Goal: Task Accomplishment & Management: Use online tool/utility

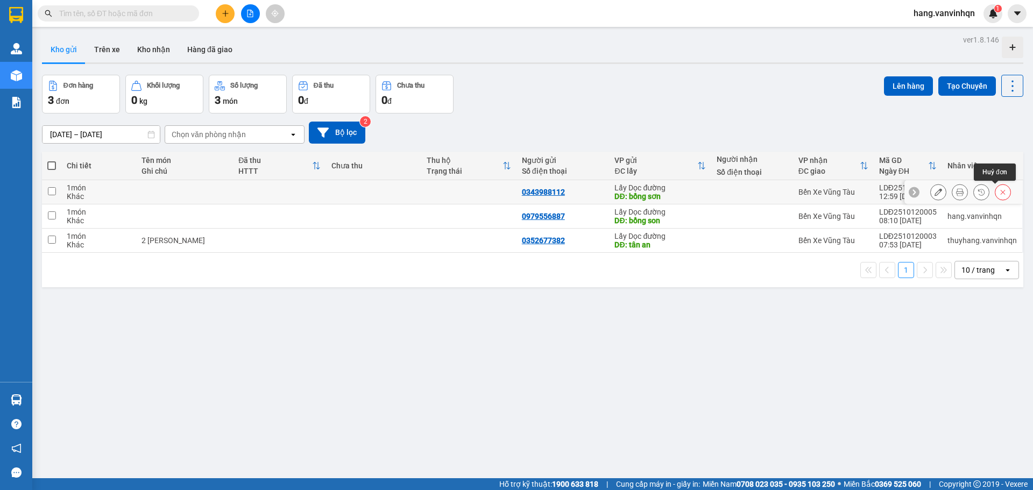
drag, startPoint x: 998, startPoint y: 195, endPoint x: 1010, endPoint y: 208, distance: 17.5
click at [999, 195] on button at bounding box center [1003, 192] width 15 height 19
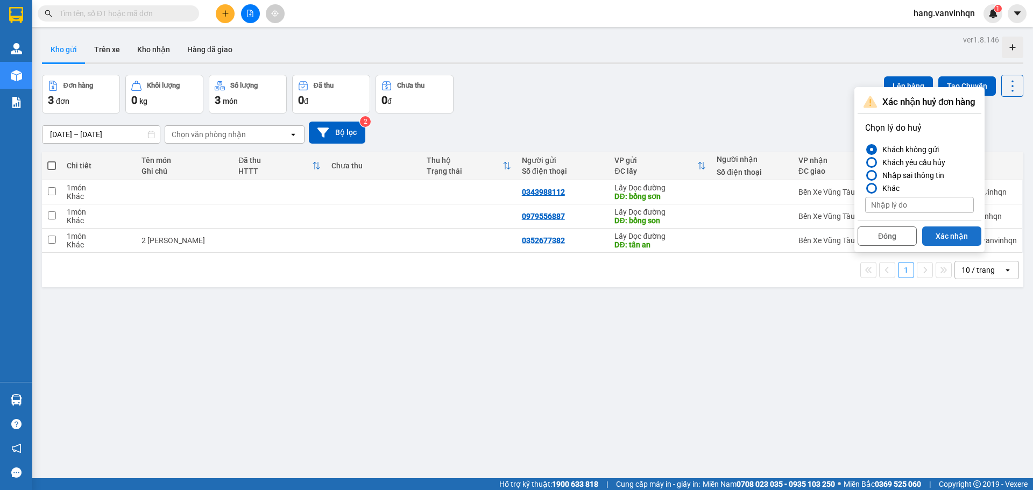
drag, startPoint x: 974, startPoint y: 236, endPoint x: 1001, endPoint y: 226, distance: 28.8
click at [976, 235] on button "Xác nhận" at bounding box center [951, 236] width 59 height 19
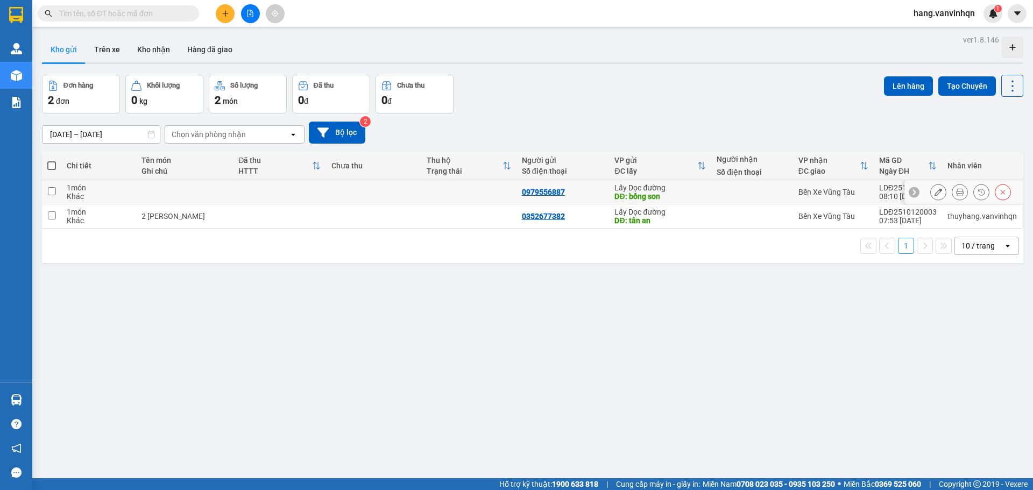
click at [1004, 194] on div at bounding box center [964, 192] width 118 height 24
click at [999, 190] on icon at bounding box center [1003, 192] width 8 height 8
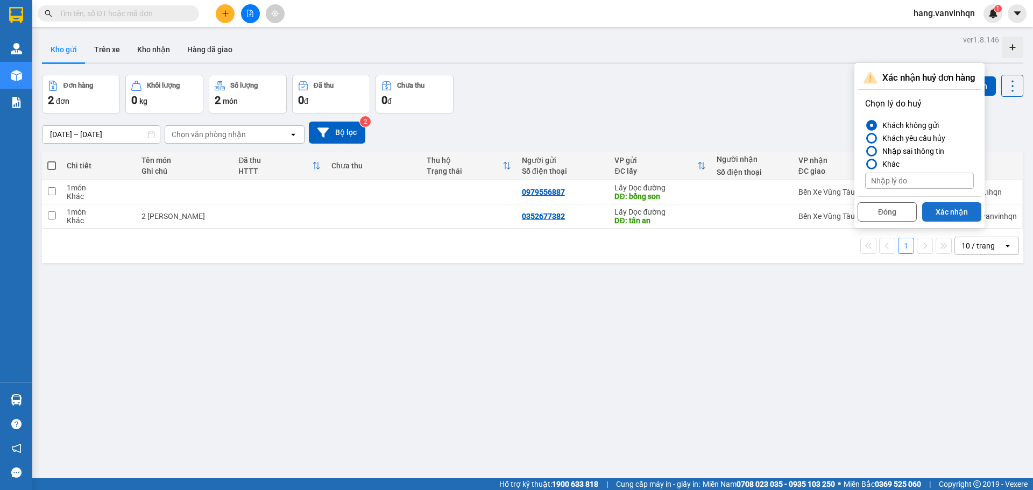
drag, startPoint x: 953, startPoint y: 210, endPoint x: 1008, endPoint y: 211, distance: 55.4
click at [953, 210] on button "Xác nhận" at bounding box center [951, 211] width 59 height 19
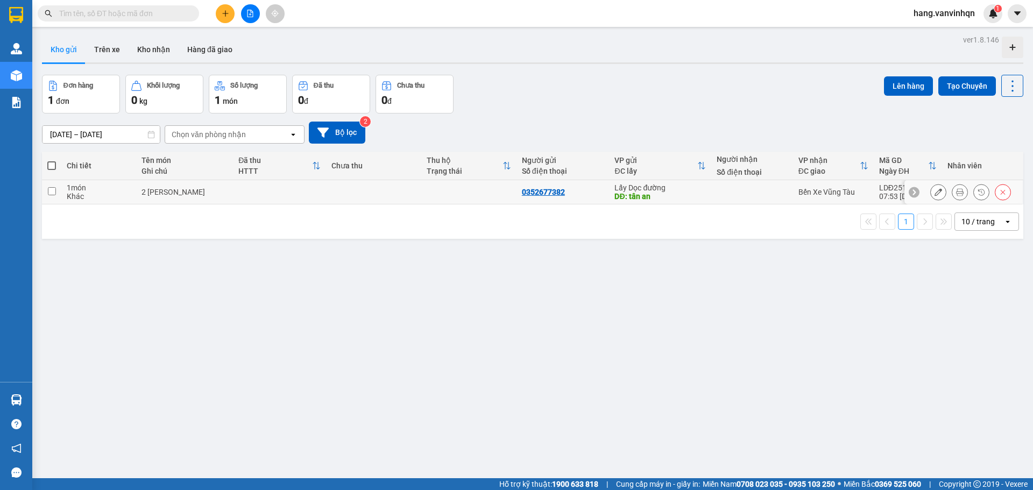
click at [1003, 196] on div at bounding box center [964, 192] width 118 height 24
click at [999, 189] on icon at bounding box center [1003, 192] width 8 height 8
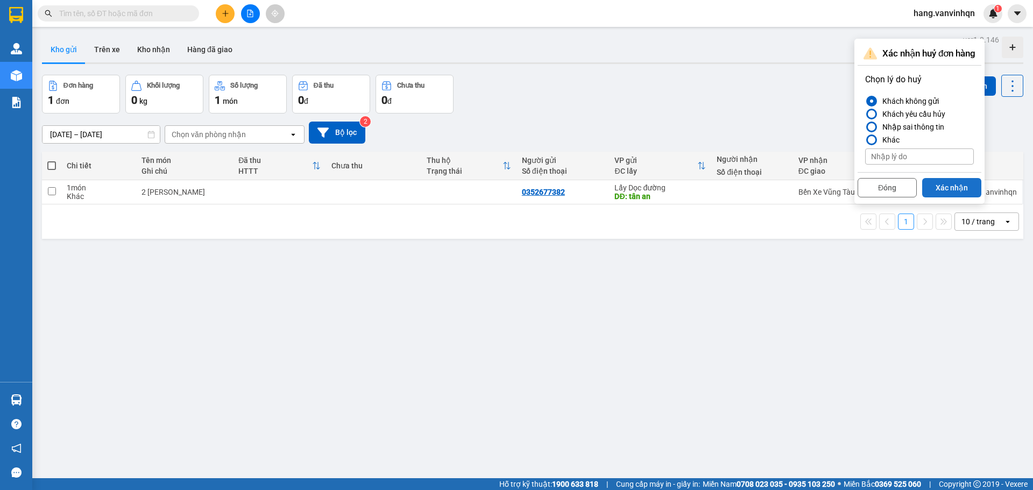
click at [946, 189] on button "Xác nhận" at bounding box center [951, 187] width 59 height 19
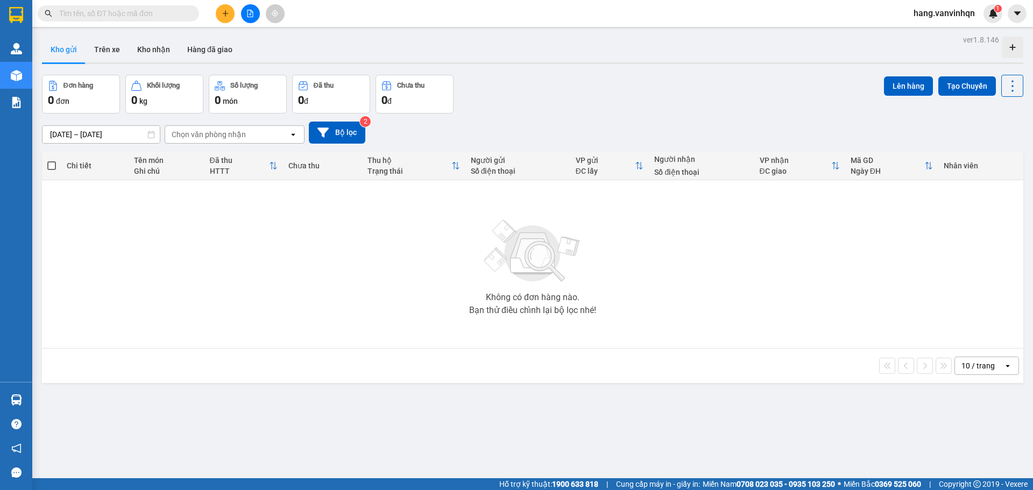
click at [223, 8] on button at bounding box center [225, 13] width 19 height 19
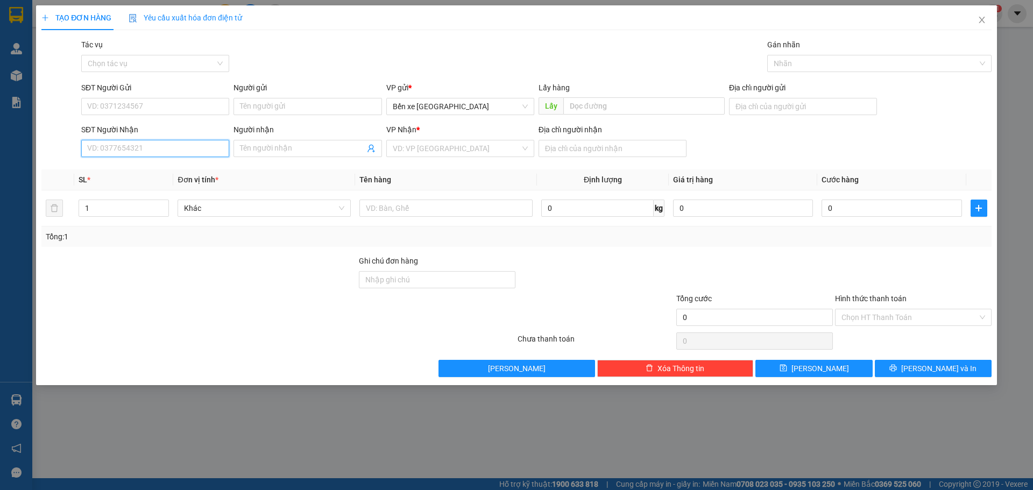
click at [147, 149] on input "SĐT Người Nhận" at bounding box center [155, 148] width 148 height 17
click at [160, 108] on input "SĐT Người Gửi" at bounding box center [155, 106] width 148 height 17
drag, startPoint x: 475, startPoint y: 111, endPoint x: 461, endPoint y: 124, distance: 19.4
click at [475, 112] on span "Bến xe Quảng Ngãi" at bounding box center [460, 106] width 135 height 16
type input "0984673346"
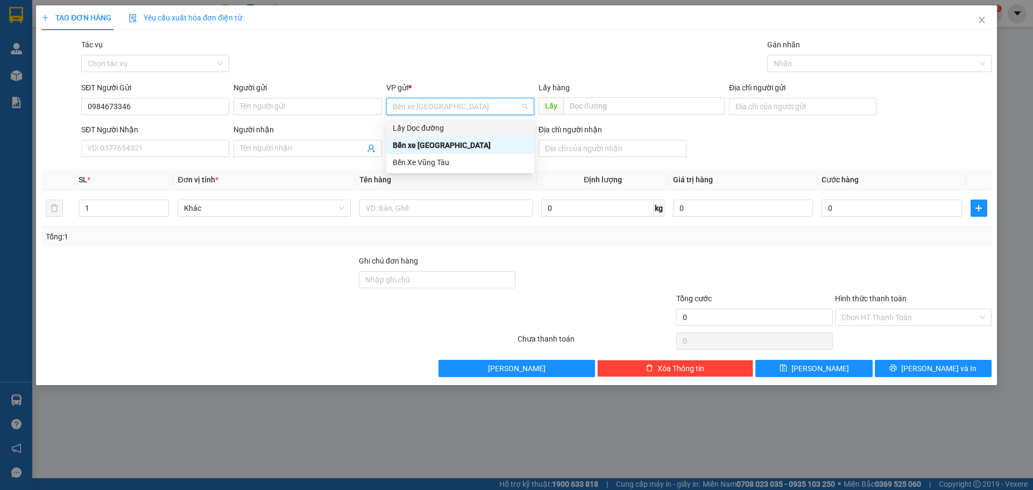
click at [428, 128] on div "Lấy Dọc đường" at bounding box center [460, 128] width 135 height 12
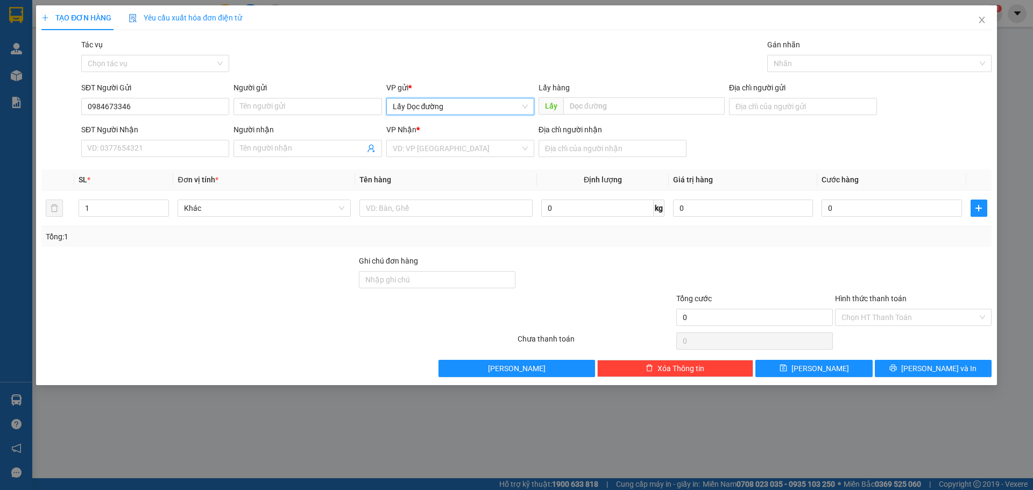
click at [633, 117] on div "Lấy hàng Lấy" at bounding box center [632, 101] width 186 height 38
click at [636, 111] on input "text" at bounding box center [644, 105] width 161 height 17
click at [640, 106] on input "text" at bounding box center [644, 105] width 161 height 17
drag, startPoint x: 435, startPoint y: 147, endPoint x: 427, endPoint y: 208, distance: 61.4
click at [433, 154] on input "search" at bounding box center [457, 148] width 128 height 16
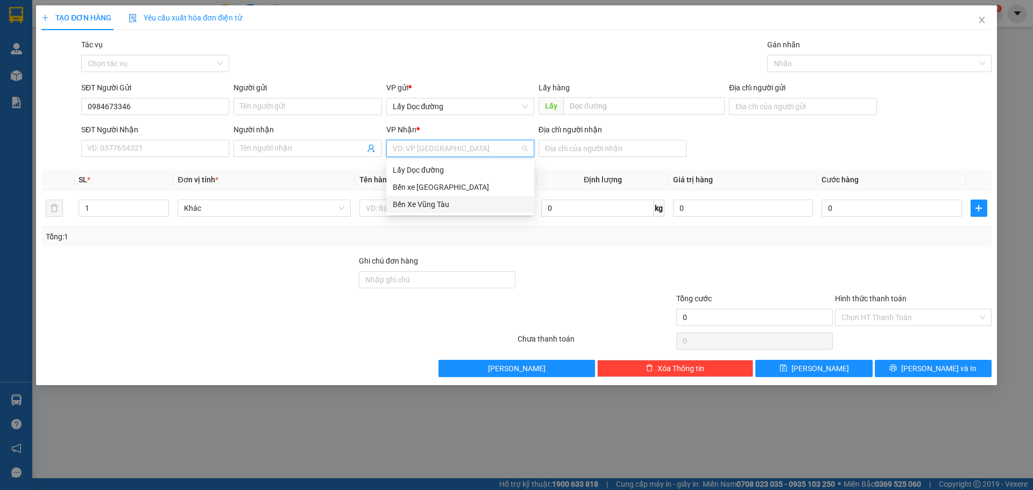
click at [424, 207] on div "Bến Xe Vũng Tàu" at bounding box center [460, 205] width 135 height 12
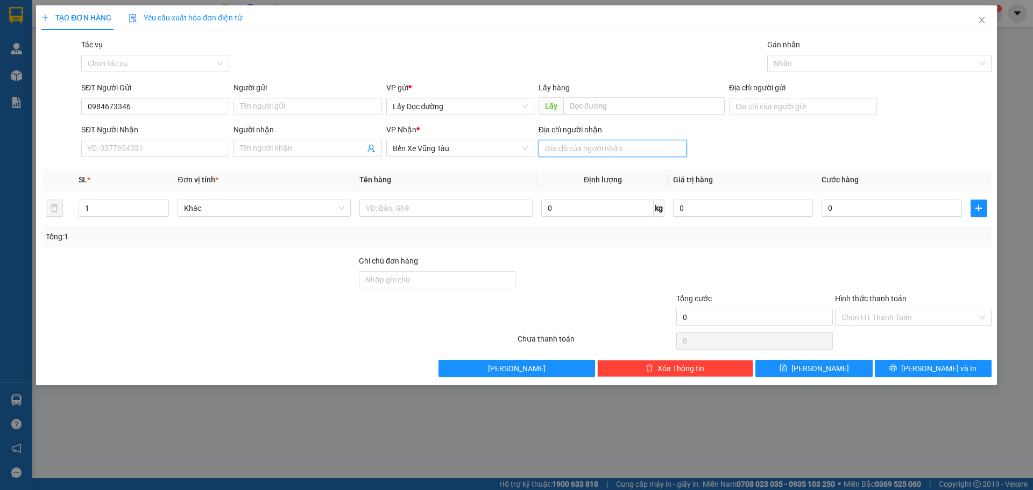
click at [598, 153] on input "Địa chỉ người nhận" at bounding box center [613, 148] width 148 height 17
click at [621, 111] on input "text" at bounding box center [644, 105] width 161 height 17
type input "mai quyên"
drag, startPoint x: 629, startPoint y: 157, endPoint x: 619, endPoint y: 159, distance: 9.9
click at [628, 157] on div "Địa chỉ người nhận" at bounding box center [613, 143] width 148 height 38
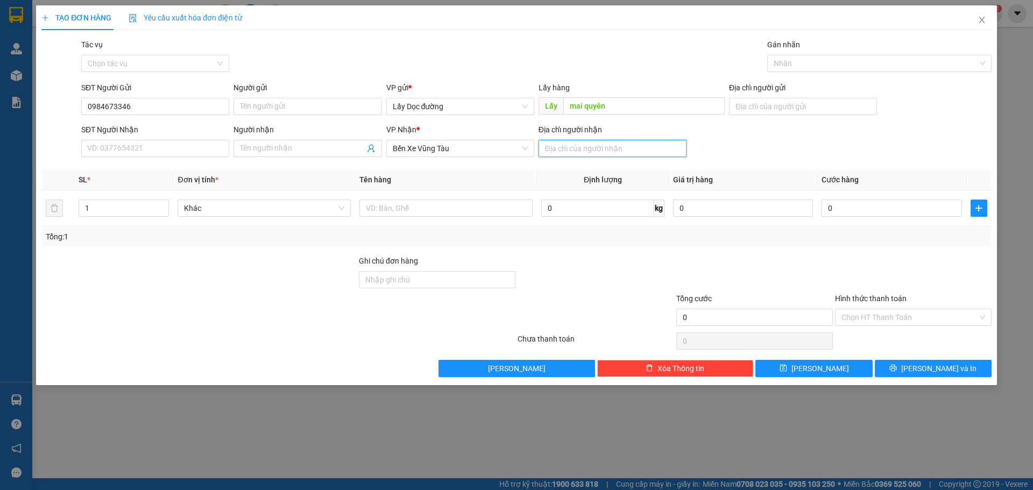
click at [615, 154] on input "Địa chỉ người nhận" at bounding box center [613, 148] width 148 height 17
type input "d"
type input "đức mỹ"
click at [783, 164] on div "Transit Pickup Surcharge Ids Transit Deliver Surcharge Ids Transit Deliver Surc…" at bounding box center [516, 208] width 950 height 339
click at [849, 381] on div "TẠO ĐƠN HÀNG Yêu cầu xuất hóa đơn điện tử Transit Pickup Surcharge Ids Transit …" at bounding box center [516, 195] width 961 height 380
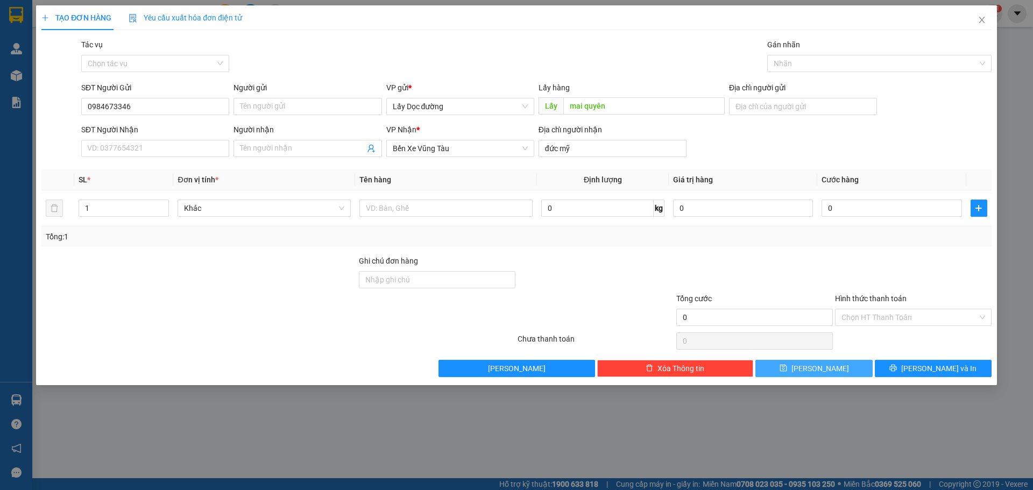
click at [815, 372] on span "Lưu" at bounding box center [821, 369] width 58 height 12
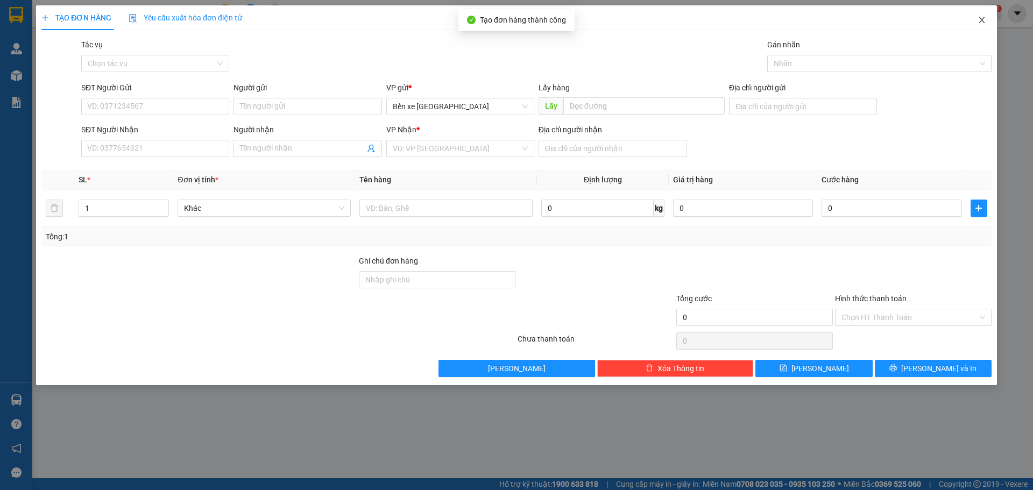
click at [980, 21] on icon "close" at bounding box center [982, 20] width 9 height 9
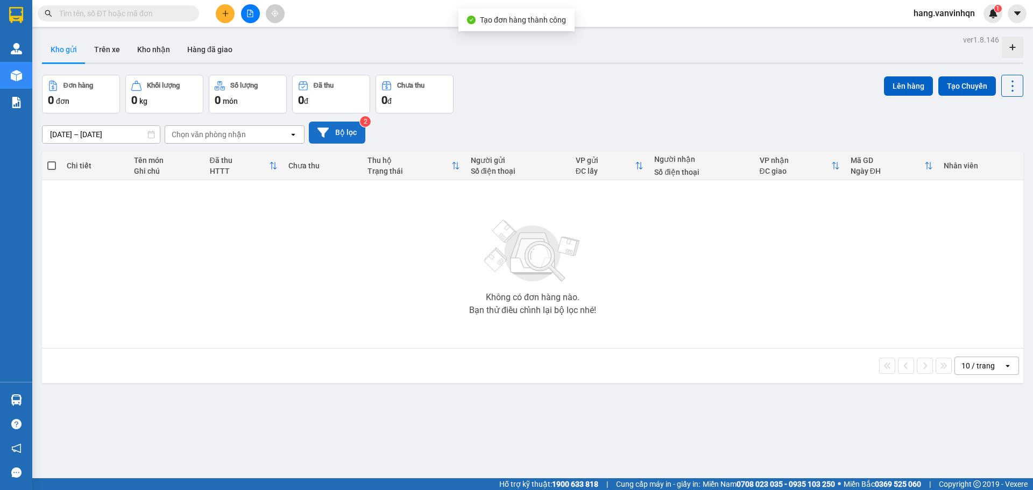
click at [336, 129] on button "Bộ lọc" at bounding box center [337, 133] width 57 height 22
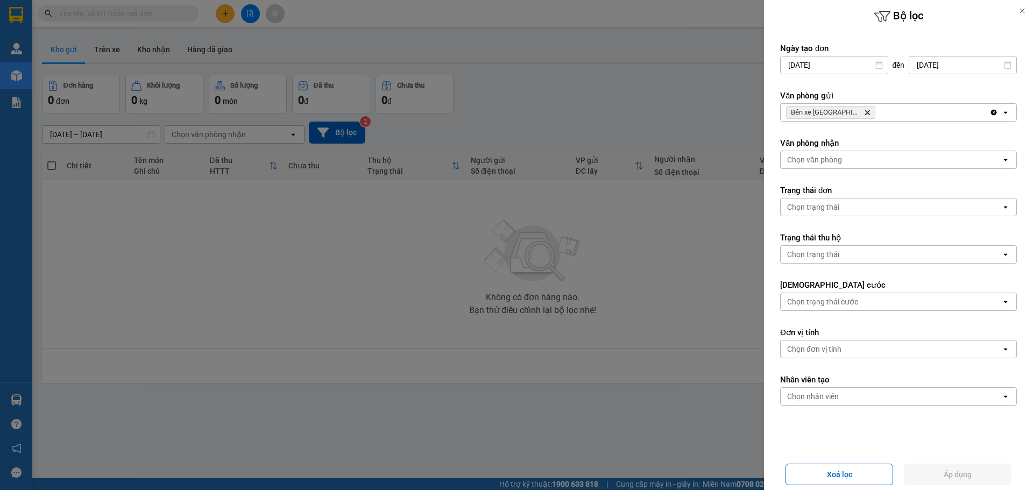
click at [919, 125] on form "Ngày tạo đơn 11/10/2025 Press the down arrow key to interact with the calendar …" at bounding box center [898, 256] width 237 height 427
click at [925, 113] on div "Bến xe Quảng Ngãi Delete" at bounding box center [885, 112] width 209 height 17
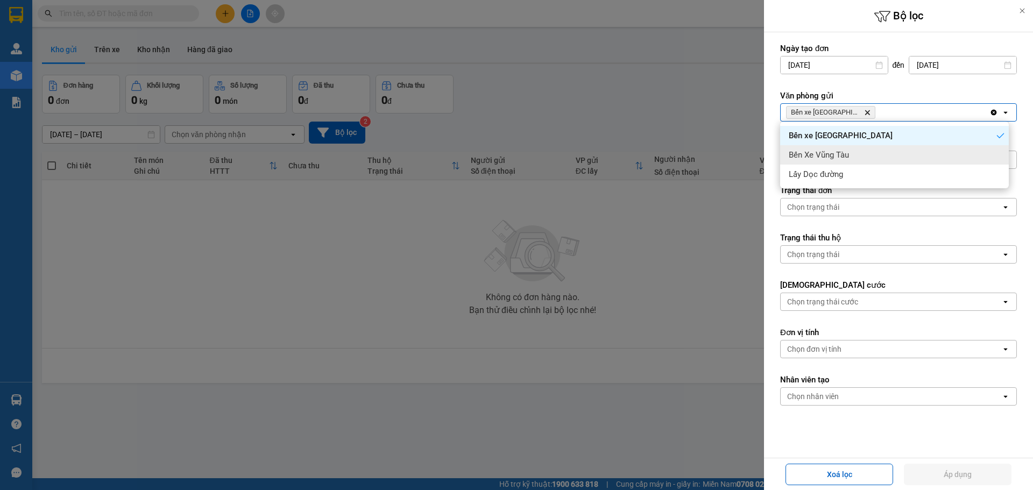
drag, startPoint x: 925, startPoint y: 113, endPoint x: 925, endPoint y: 144, distance: 30.7
click at [911, 150] on div "Bến Xe Vũng Tàu" at bounding box center [894, 154] width 229 height 19
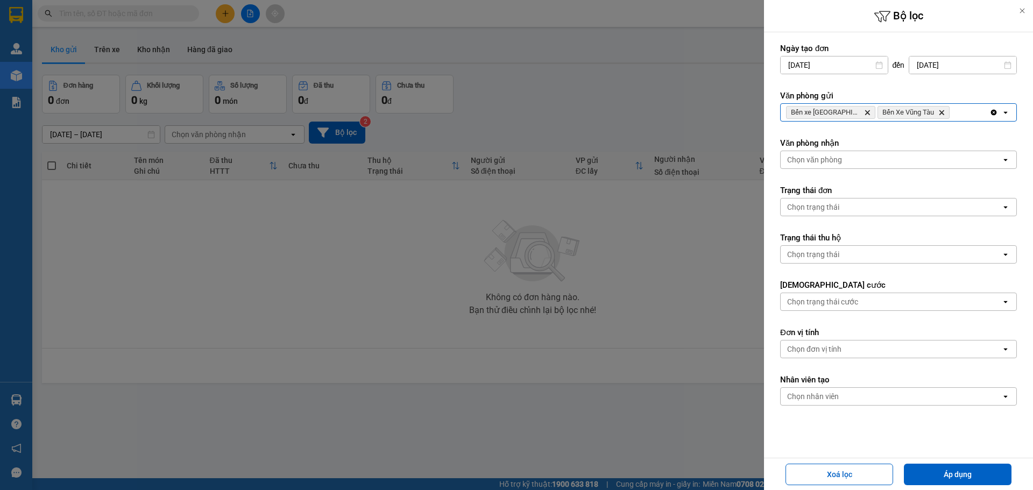
click at [962, 124] on form "Ngày tạo đơn 11/10/2025 Press the down arrow key to interact with the calendar …" at bounding box center [898, 256] width 237 height 427
click at [960, 119] on div "Bến xe Quảng Ngãi Delete Bến Xe Vũng Tàu Delete" at bounding box center [885, 112] width 209 height 17
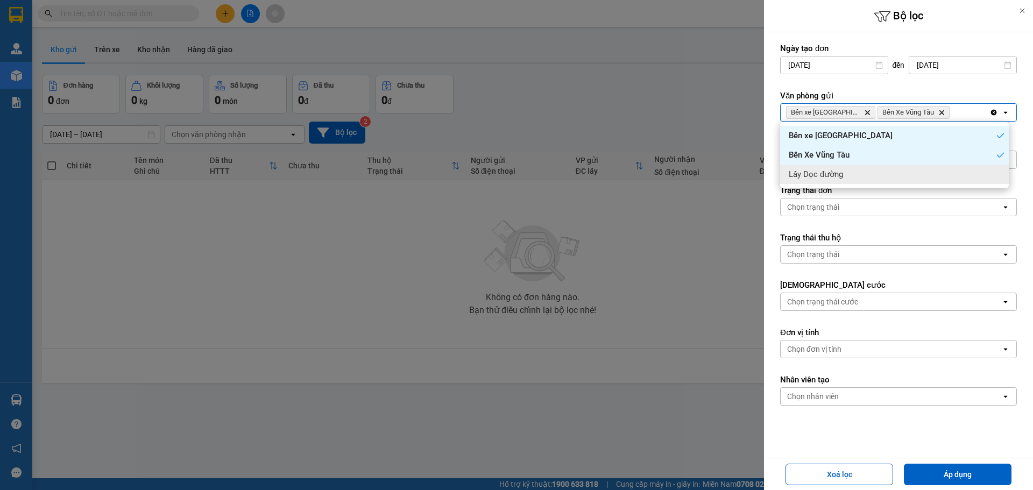
click at [937, 181] on div "Lấy Dọc đường" at bounding box center [894, 174] width 229 height 19
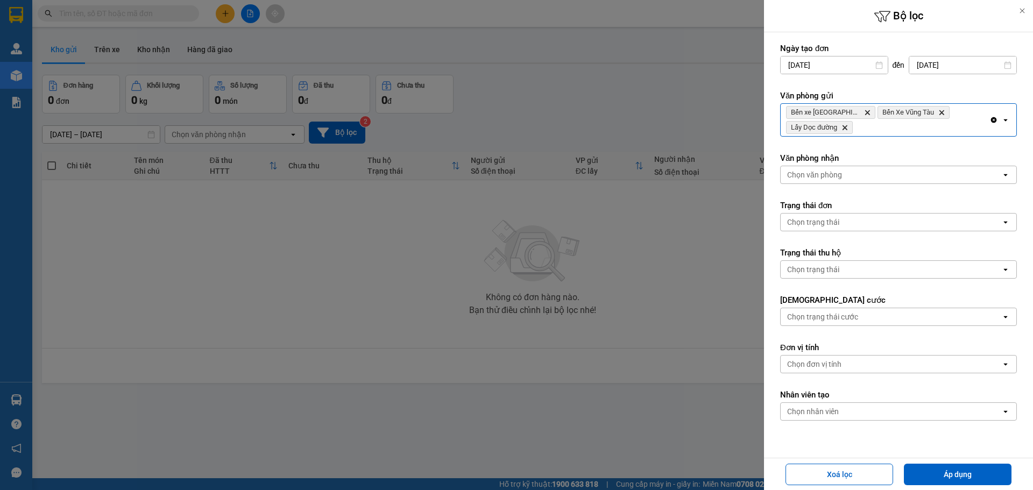
click at [888, 175] on div "Chọn văn phòng" at bounding box center [891, 174] width 221 height 17
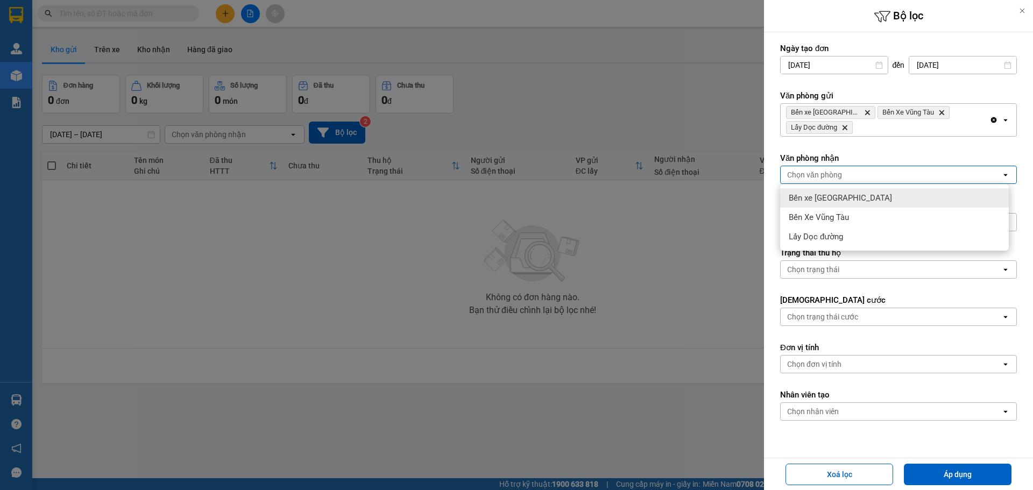
click at [874, 200] on div "Bến xe Quảng Ngãi" at bounding box center [894, 197] width 229 height 19
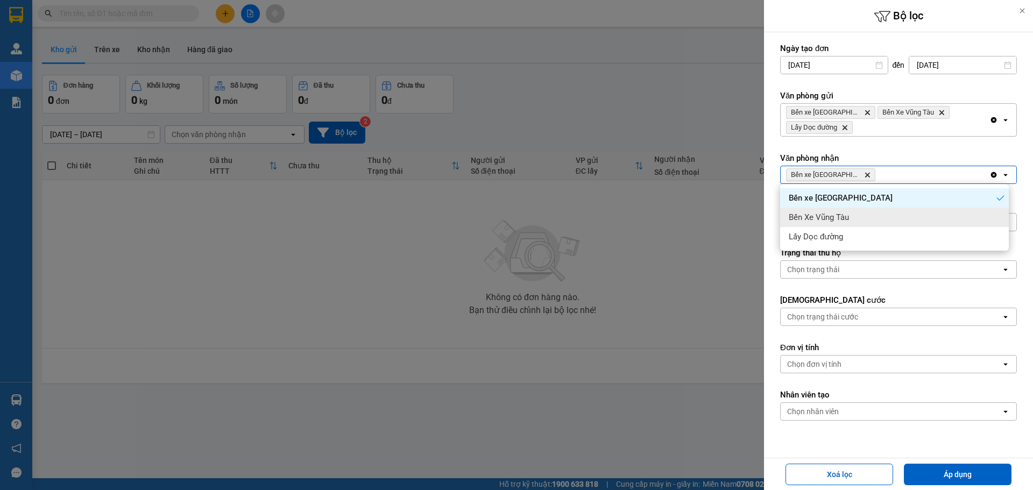
click at [874, 213] on div "Bến Xe Vũng Tàu" at bounding box center [894, 217] width 229 height 19
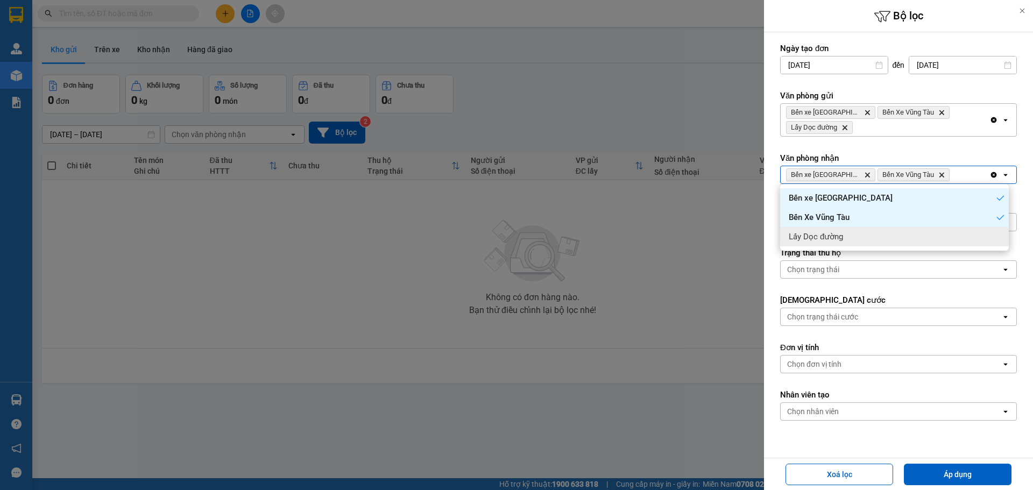
click at [880, 231] on div "Lấy Dọc đường" at bounding box center [894, 236] width 229 height 19
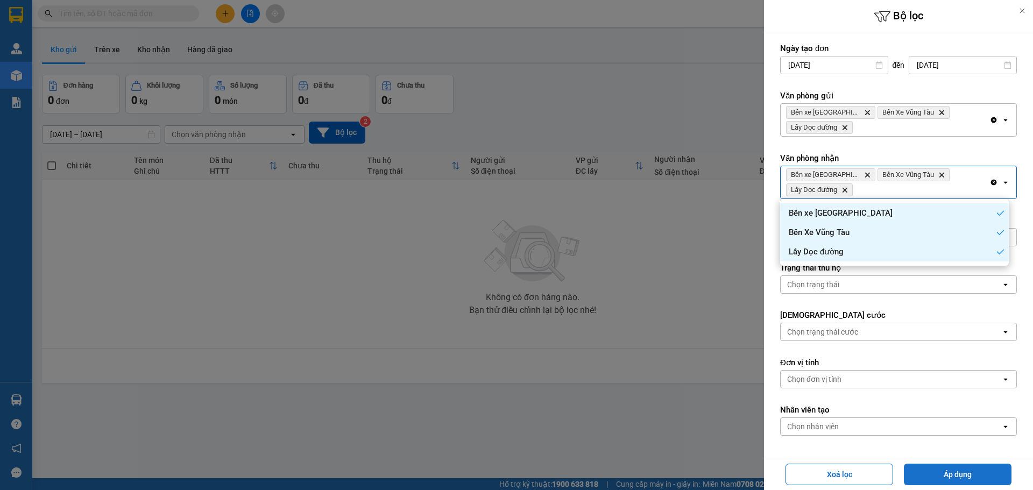
click at [944, 477] on button "Áp dụng" at bounding box center [958, 475] width 108 height 22
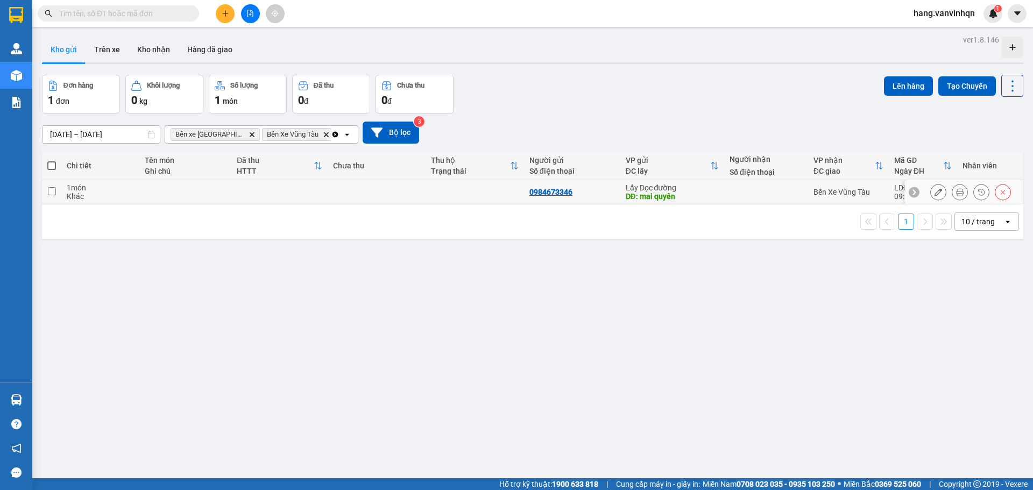
click at [779, 190] on div at bounding box center [766, 192] width 73 height 9
checkbox input "true"
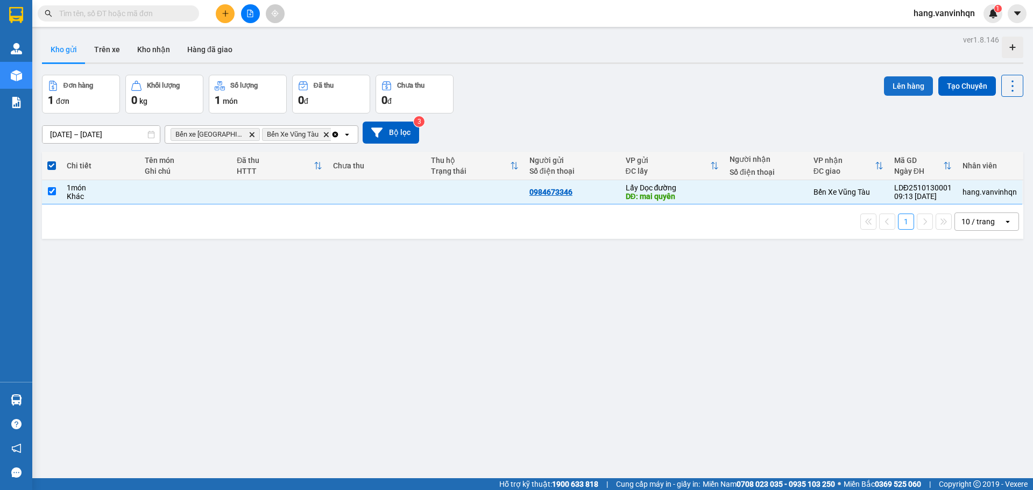
click at [924, 82] on button "Lên hàng" at bounding box center [908, 85] width 49 height 19
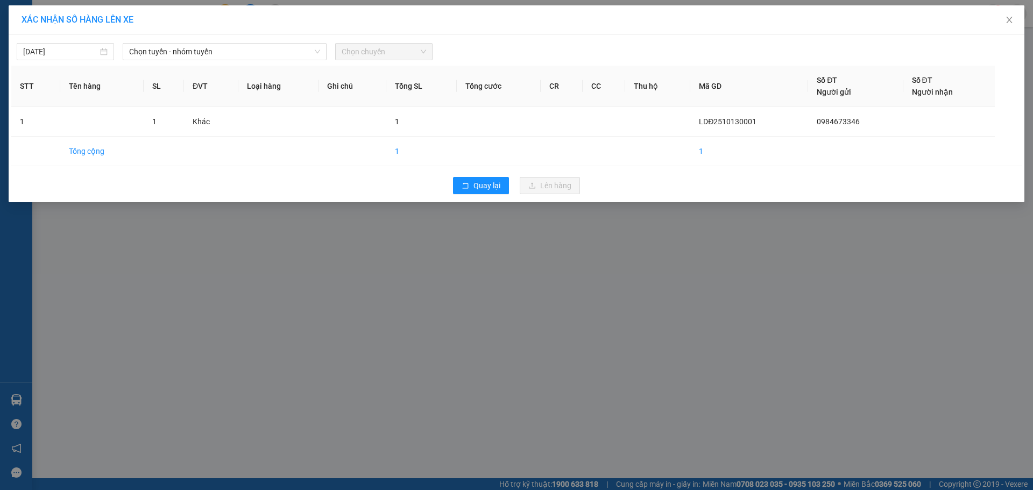
drag, startPoint x: 209, startPoint y: 60, endPoint x: 198, endPoint y: 81, distance: 24.1
click at [212, 62] on div "13/10/2025 Chọn tuyến - nhóm tuyến Chọn chuyến STT Tên hàng SL ĐVT Loại hàng Gh…" at bounding box center [517, 118] width 1016 height 167
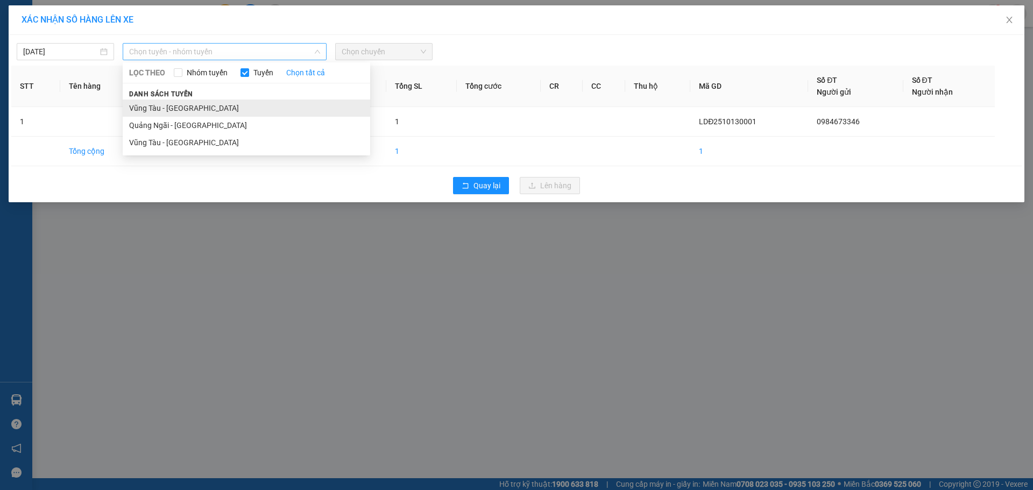
drag, startPoint x: 221, startPoint y: 50, endPoint x: 188, endPoint y: 113, distance: 71.3
click at [221, 55] on span "Chọn tuyến - nhóm tuyến" at bounding box center [224, 52] width 191 height 16
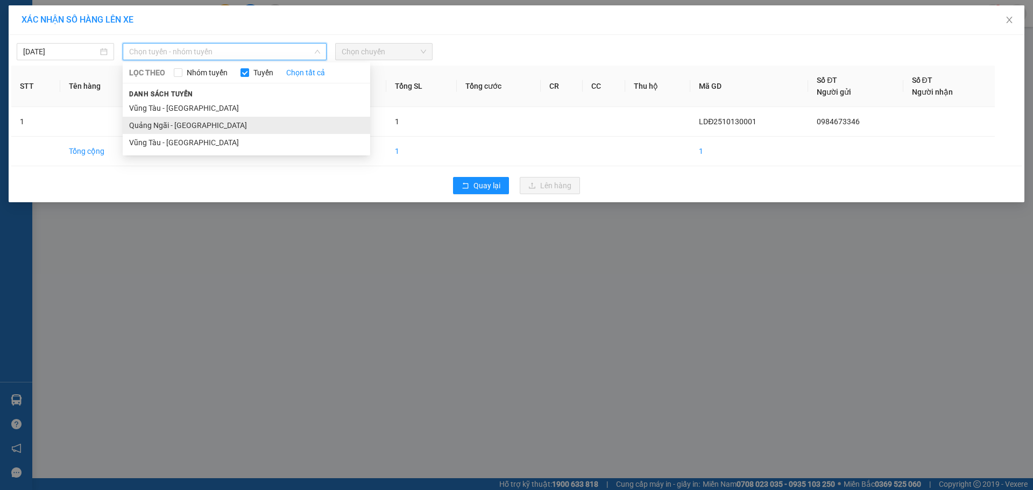
click at [188, 130] on li "Quảng Ngãi - Vũng Tàu" at bounding box center [247, 125] width 248 height 17
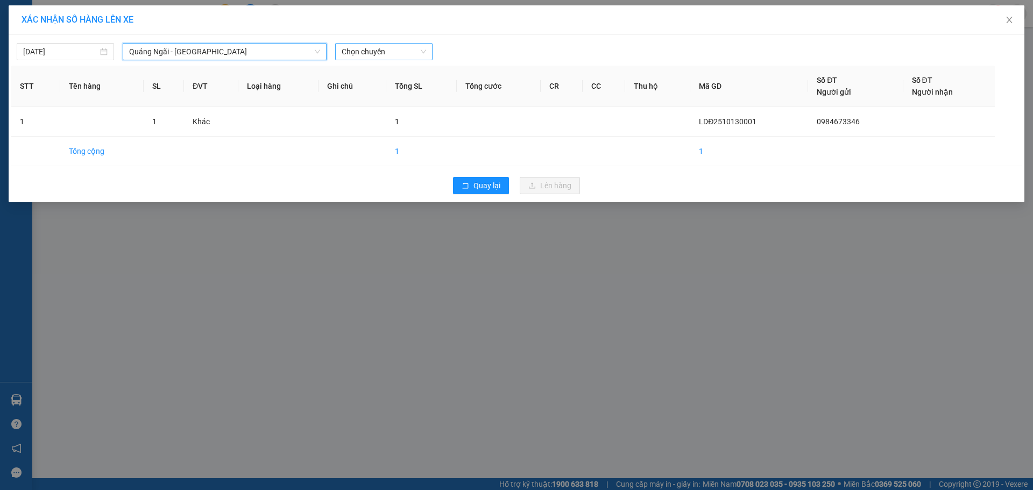
click at [360, 44] on span "Chọn chuyến" at bounding box center [384, 52] width 84 height 16
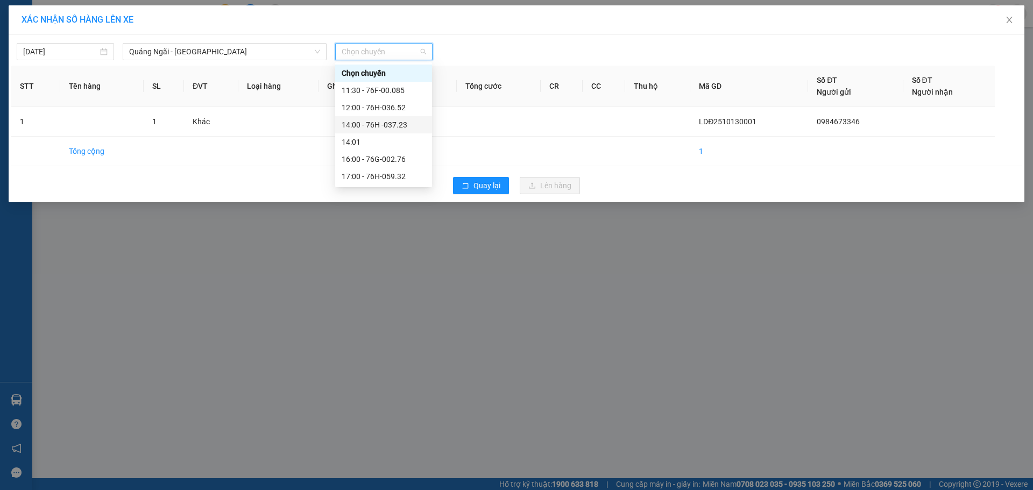
click at [366, 117] on div "14:00 - 76H -037.23" at bounding box center [383, 124] width 97 height 17
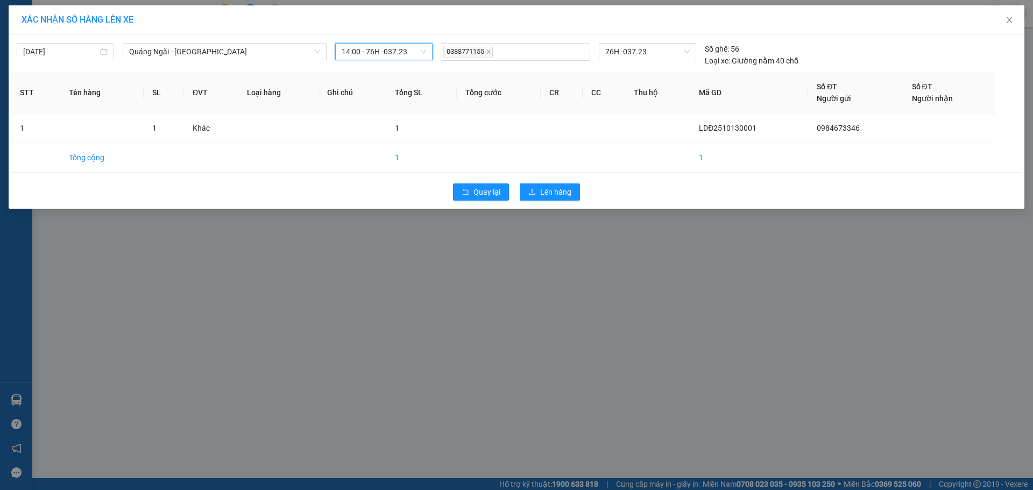
click at [555, 183] on div "Quay lại Lên hàng" at bounding box center [516, 192] width 1011 height 28
click at [564, 192] on span "Lên hàng" at bounding box center [555, 192] width 31 height 12
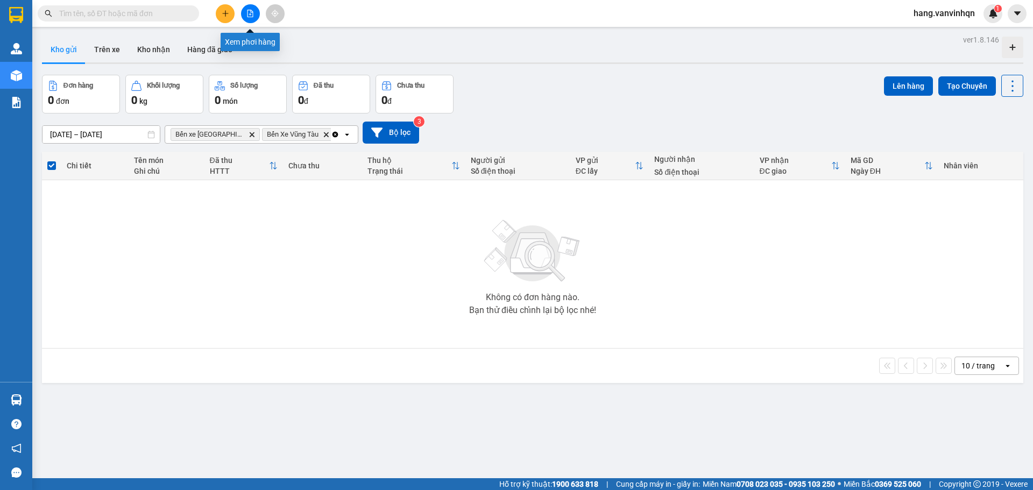
click at [255, 13] on button at bounding box center [250, 13] width 19 height 19
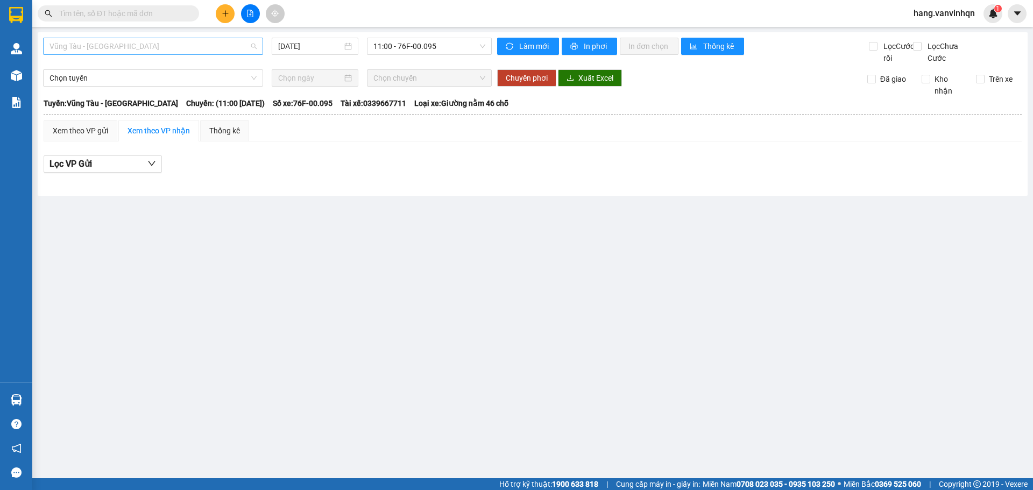
drag, startPoint x: 126, startPoint y: 46, endPoint x: 79, endPoint y: 104, distance: 75.4
click at [123, 46] on span "Vũng Tàu - Quảng Ngãi" at bounding box center [153, 46] width 207 height 16
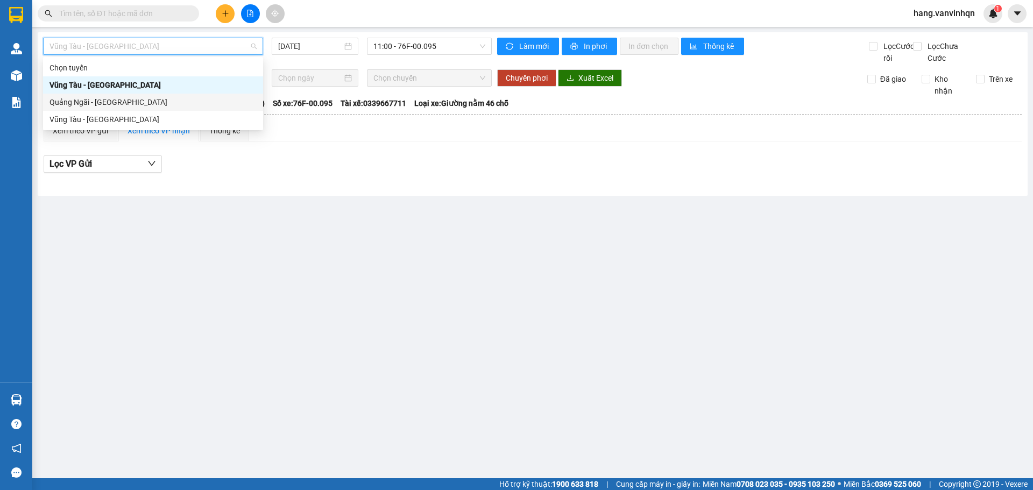
click at [79, 107] on div "Quảng Ngãi - Vũng Tàu" at bounding box center [153, 102] width 207 height 12
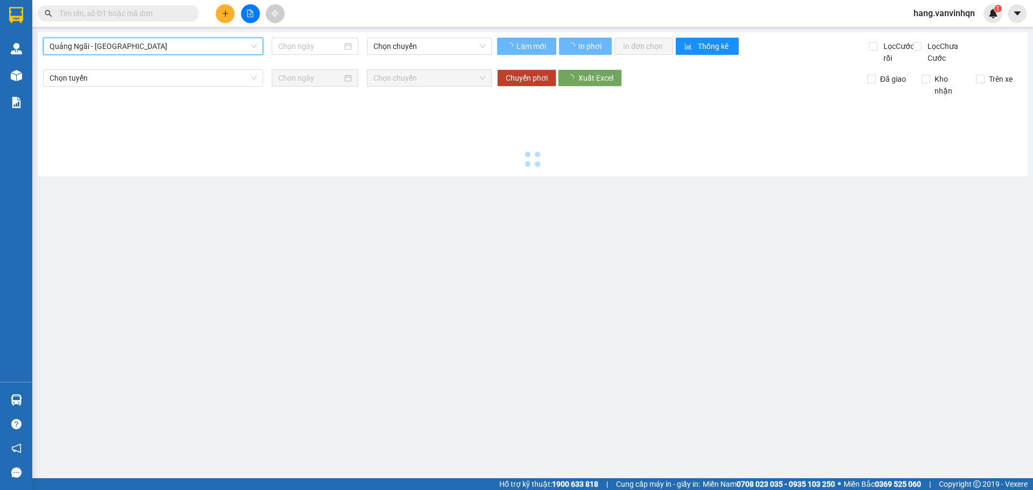
type input "13/10/2025"
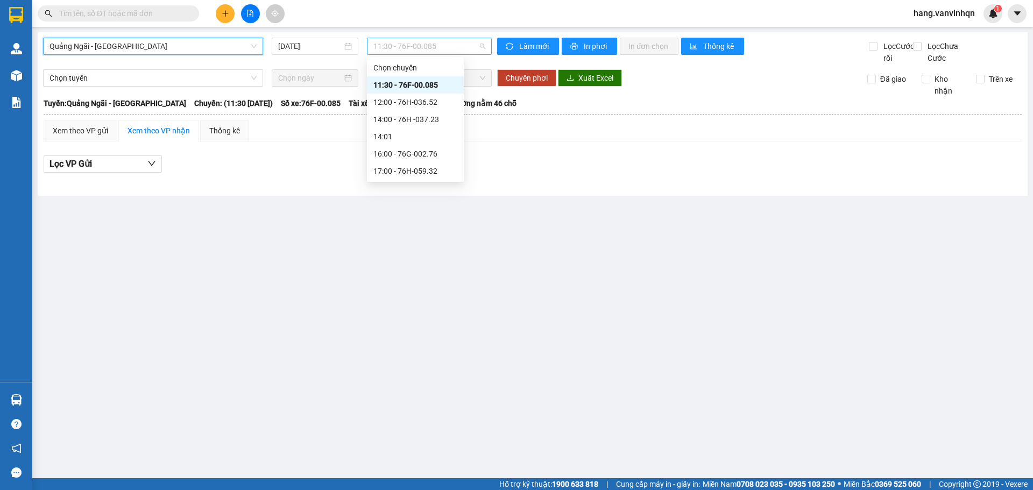
drag, startPoint x: 440, startPoint y: 38, endPoint x: 381, endPoint y: 101, distance: 86.4
click at [440, 38] on span "11:30 - 76F-00.085" at bounding box center [430, 46] width 112 height 16
drag, startPoint x: 442, startPoint y: 86, endPoint x: 436, endPoint y: 87, distance: 5.5
click at [442, 86] on div "11:30 - 76F-00.085" at bounding box center [416, 85] width 84 height 12
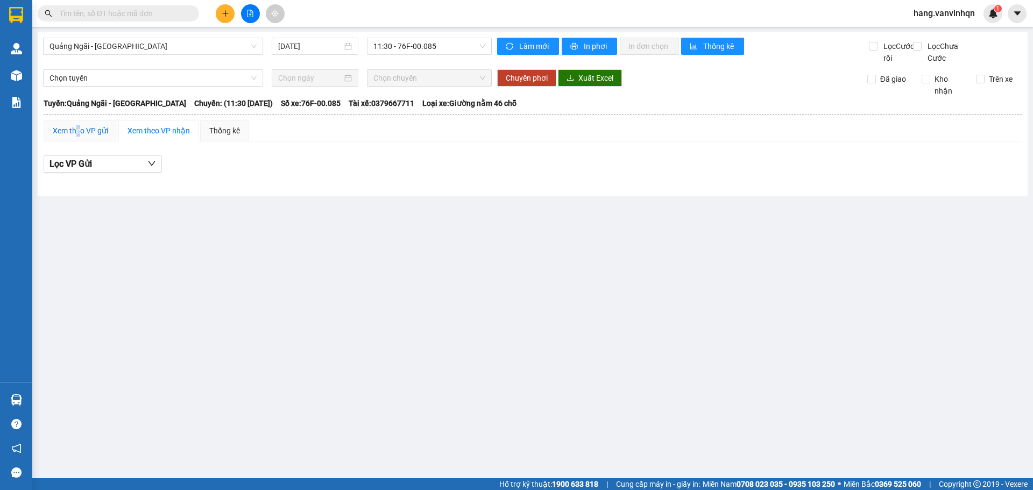
click at [80, 137] on div "Xem theo VP gửi" at bounding box center [80, 131] width 55 height 12
click at [446, 47] on span "11:30 - 76F-00.085" at bounding box center [430, 46] width 112 height 16
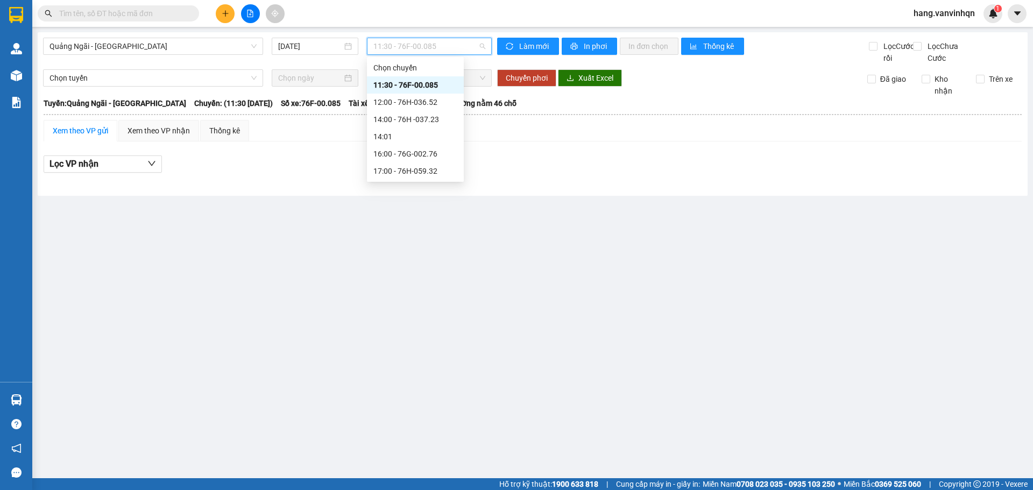
click at [414, 90] on div "11:30 - 76F-00.085" at bounding box center [415, 84] width 97 height 17
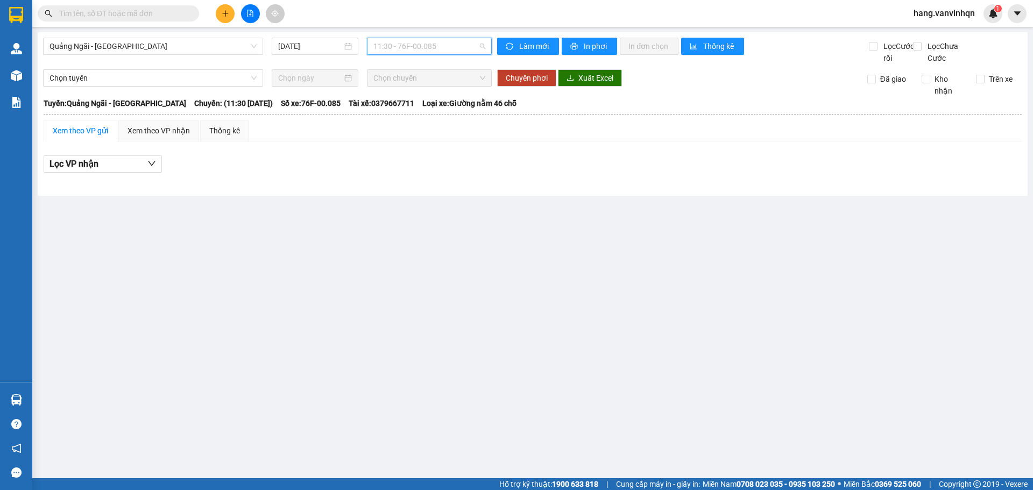
drag, startPoint x: 454, startPoint y: 53, endPoint x: 440, endPoint y: 68, distance: 20.6
click at [453, 53] on span "11:30 - 76F-00.085" at bounding box center [430, 46] width 112 height 16
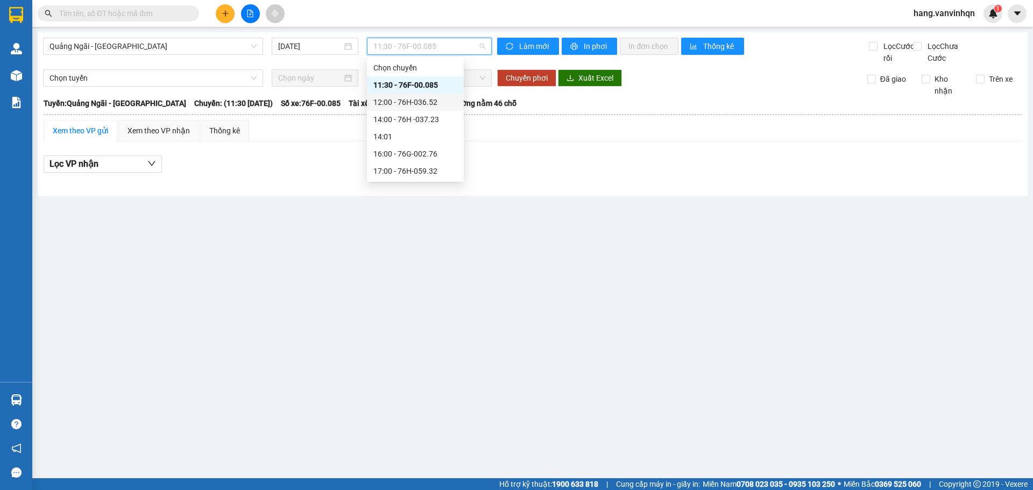
click at [426, 102] on div "12:00 - 76H-036.52" at bounding box center [416, 102] width 84 height 12
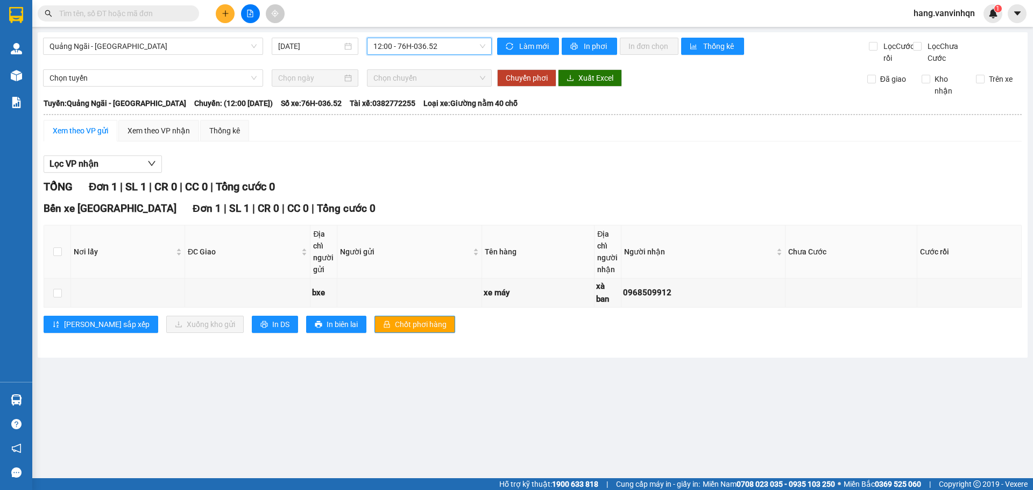
click at [479, 46] on span "12:00 - 76H-036.52" at bounding box center [430, 46] width 112 height 16
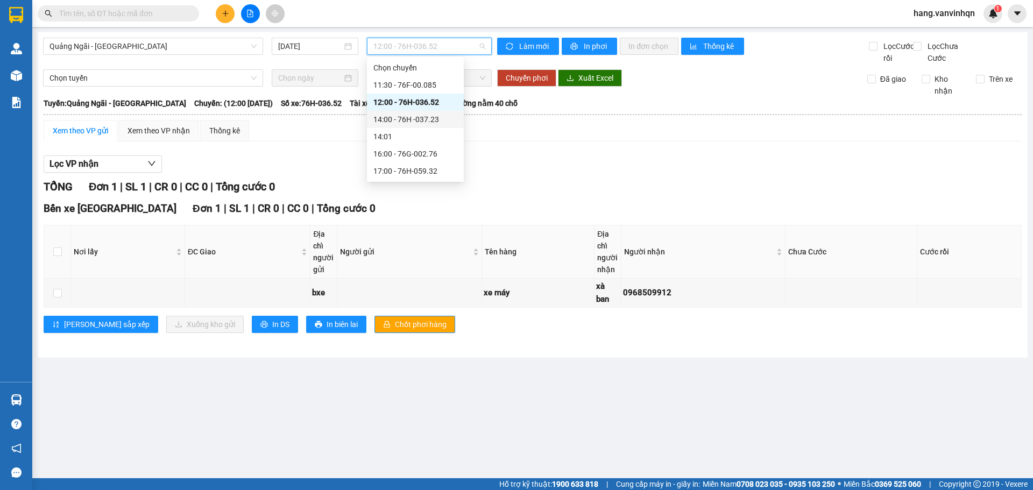
click at [425, 116] on div "14:00 - 76H -037.23" at bounding box center [416, 120] width 84 height 12
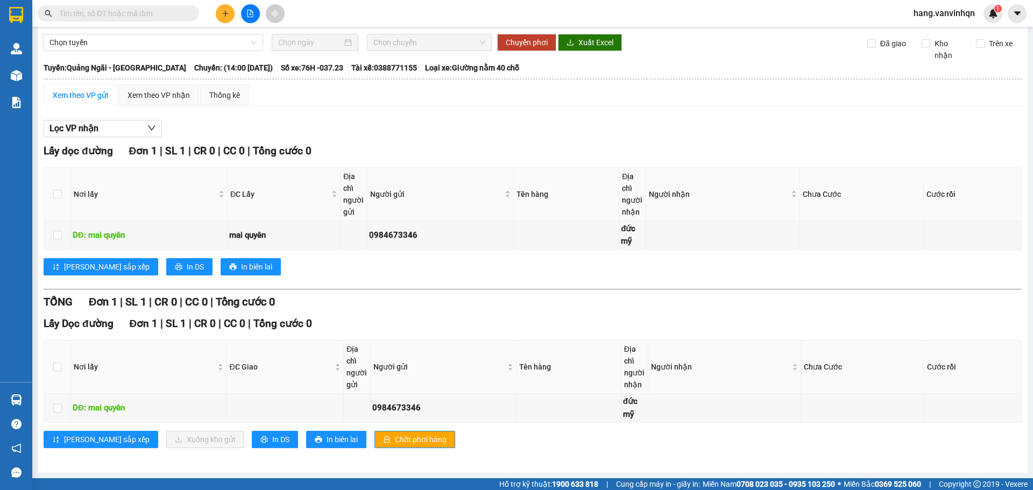
scroll to position [47, 0]
click at [60, 411] on input "checkbox" at bounding box center [57, 408] width 9 height 9
checkbox input "true"
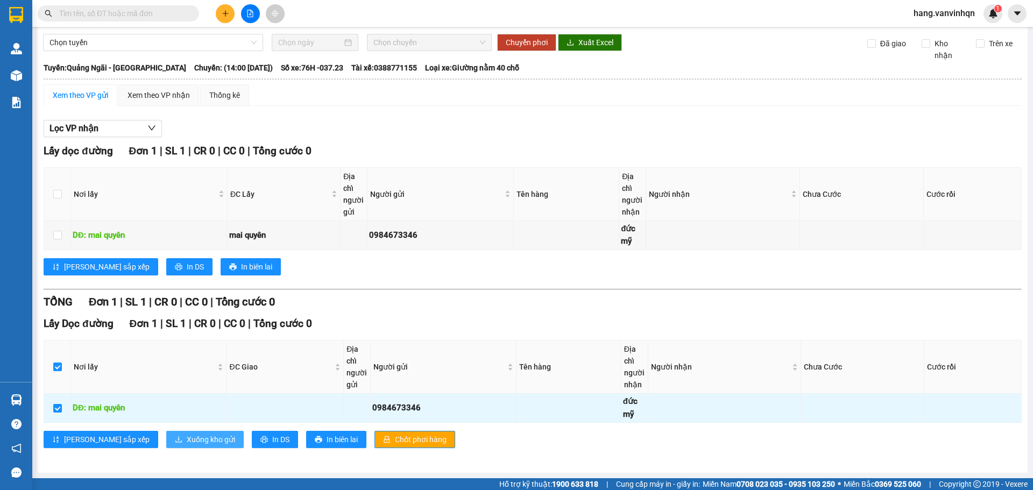
drag, startPoint x: 157, startPoint y: 436, endPoint x: 162, endPoint y: 432, distance: 6.6
click at [187, 435] on span "Xuống kho gửi" at bounding box center [211, 440] width 48 height 12
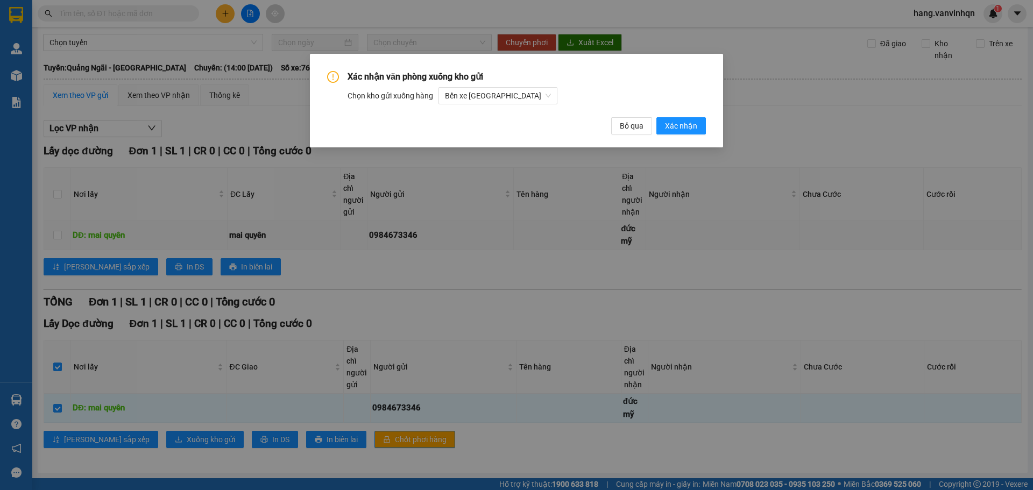
click at [706, 115] on div "Xác nhận văn phòng xuống kho gửi Chọn kho gửi xuống hàng Bến xe Quảng Ngãi Bỏ q…" at bounding box center [516, 103] width 379 height 64
click at [696, 122] on span "Xác nhận" at bounding box center [681, 126] width 32 height 12
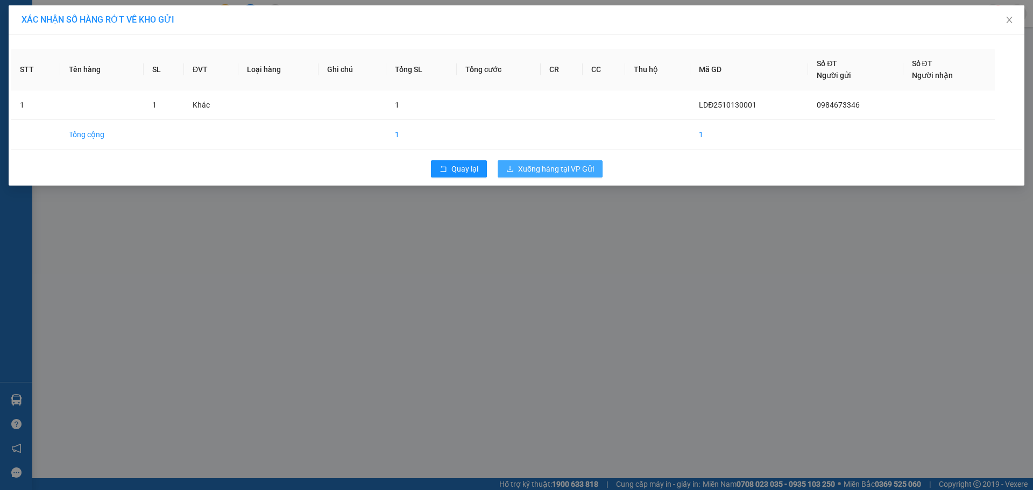
click at [541, 167] on span "Xuống hàng tại VP Gửi" at bounding box center [556, 169] width 76 height 12
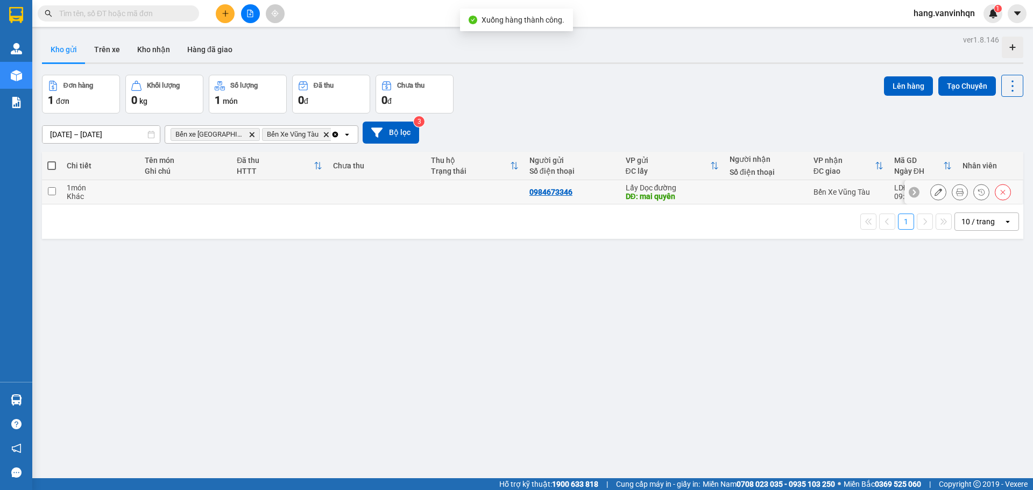
click at [935, 195] on icon at bounding box center [939, 192] width 8 height 8
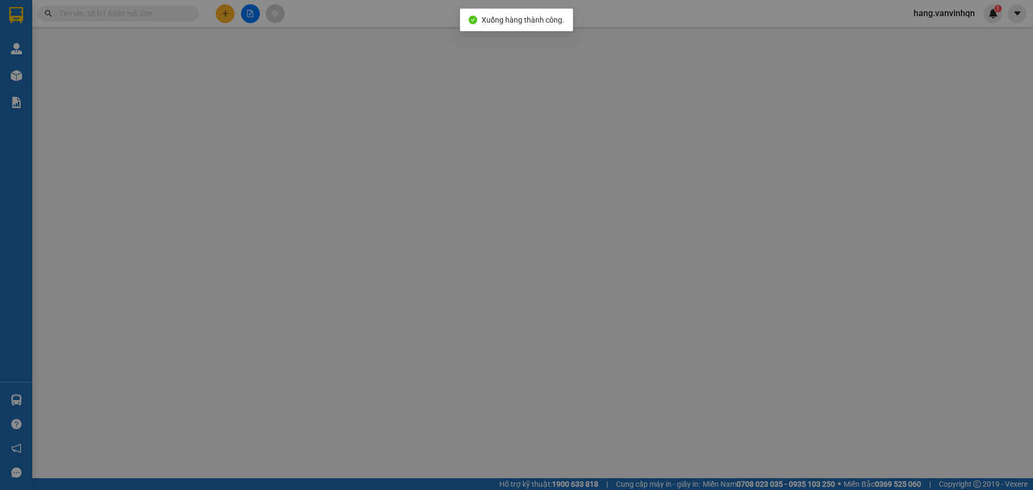
type input "0984673346"
type input "mai quyên"
type input "đức mỹ"
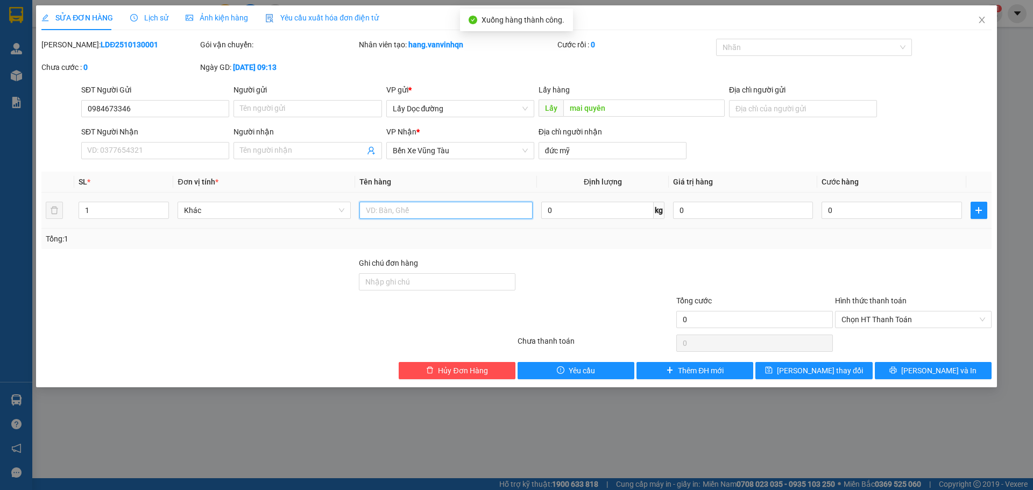
click at [410, 209] on input "text" at bounding box center [446, 210] width 173 height 17
type input "2 bao hủ tieu"
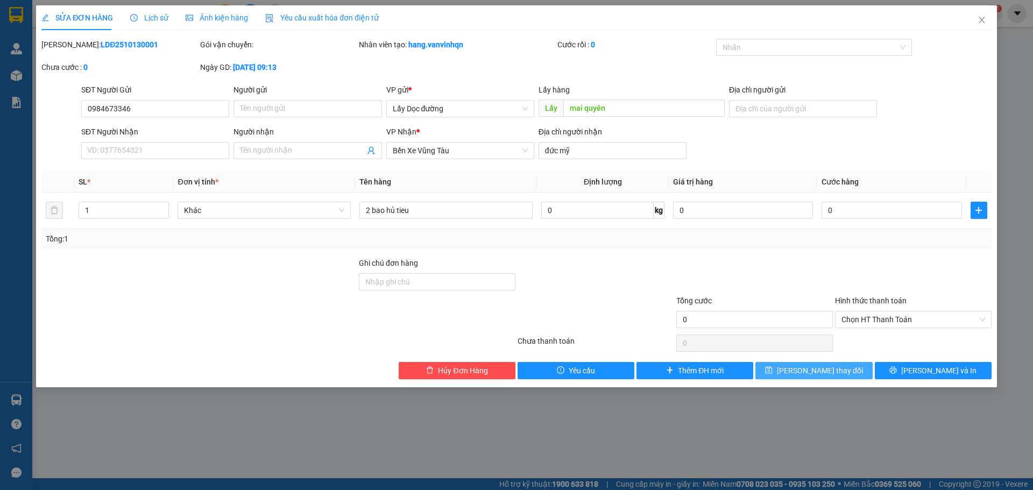
drag, startPoint x: 821, startPoint y: 374, endPoint x: 803, endPoint y: 376, distance: 17.8
click at [821, 375] on span "Lưu thay đổi" at bounding box center [820, 371] width 86 height 12
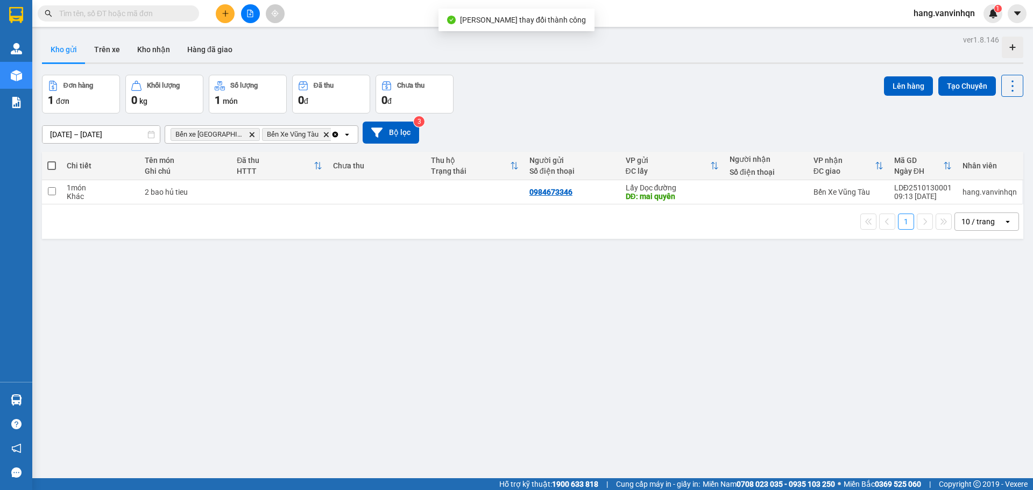
click at [615, 205] on div "1 10 / trang open" at bounding box center [533, 222] width 982 height 34
drag, startPoint x: 608, startPoint y: 189, endPoint x: 831, endPoint y: 124, distance: 232.7
click at [619, 186] on tr "1 món Khác 2 bao hủ tieu 0984673346 Lấy Dọc đường DĐ: mai quyên Bến Xe Vũng Tàu…" at bounding box center [533, 192] width 982 height 24
checkbox input "true"
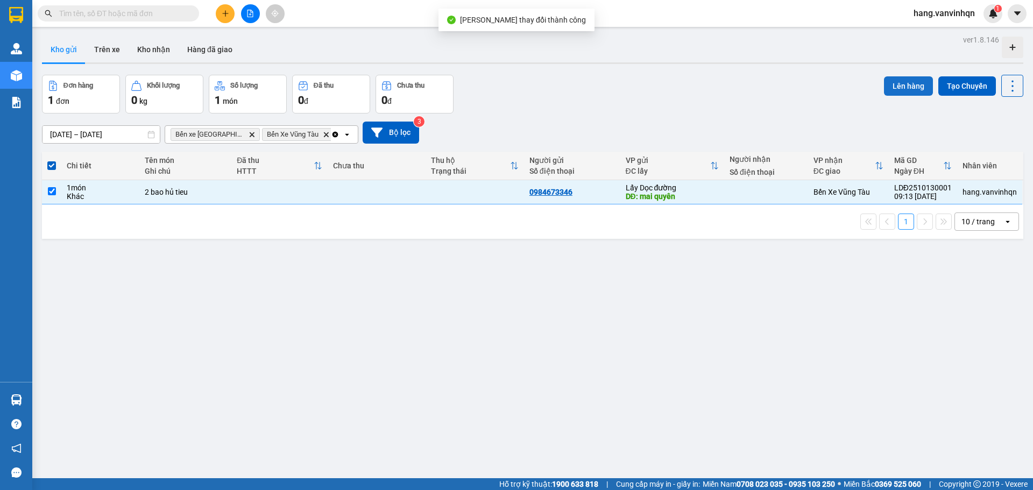
click at [896, 87] on button "Lên hàng" at bounding box center [908, 85] width 49 height 19
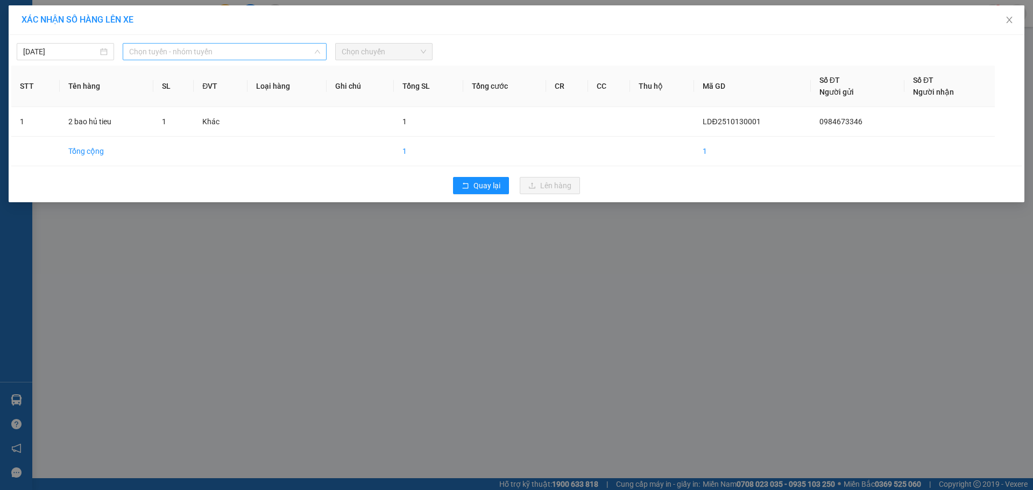
drag, startPoint x: 266, startPoint y: 47, endPoint x: 253, endPoint y: 53, distance: 14.5
click at [268, 46] on span "Chọn tuyến - nhóm tuyến" at bounding box center [224, 52] width 191 height 16
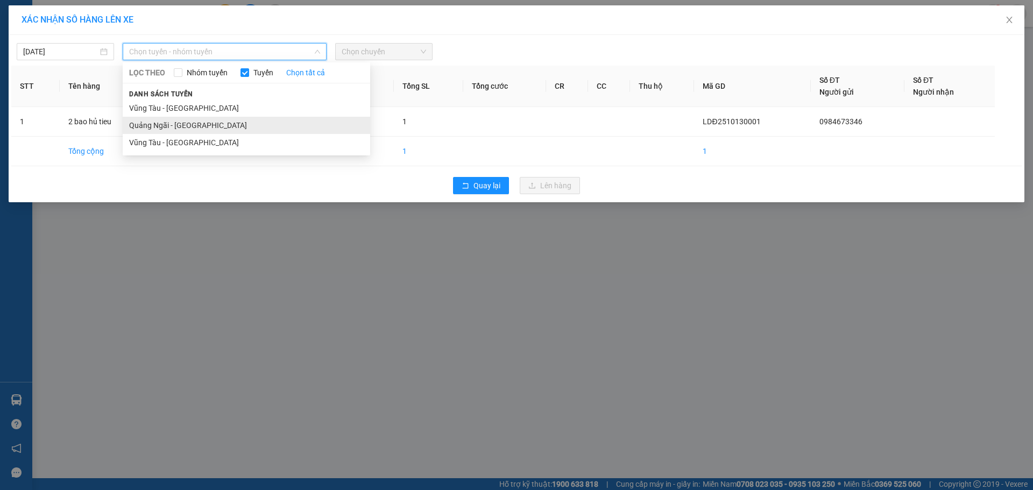
drag, startPoint x: 166, startPoint y: 111, endPoint x: 167, endPoint y: 122, distance: 10.9
click at [167, 122] on ul "Vũng Tàu - Quảng Ngãi Quảng Ngãi - Vũng Tàu Vũng Tàu - Quảng Ngãi" at bounding box center [247, 126] width 248 height 52
drag, startPoint x: 167, startPoint y: 122, endPoint x: 179, endPoint y: 118, distance: 12.4
click at [168, 123] on li "Quảng Ngãi - Vũng Tàu" at bounding box center [247, 125] width 248 height 17
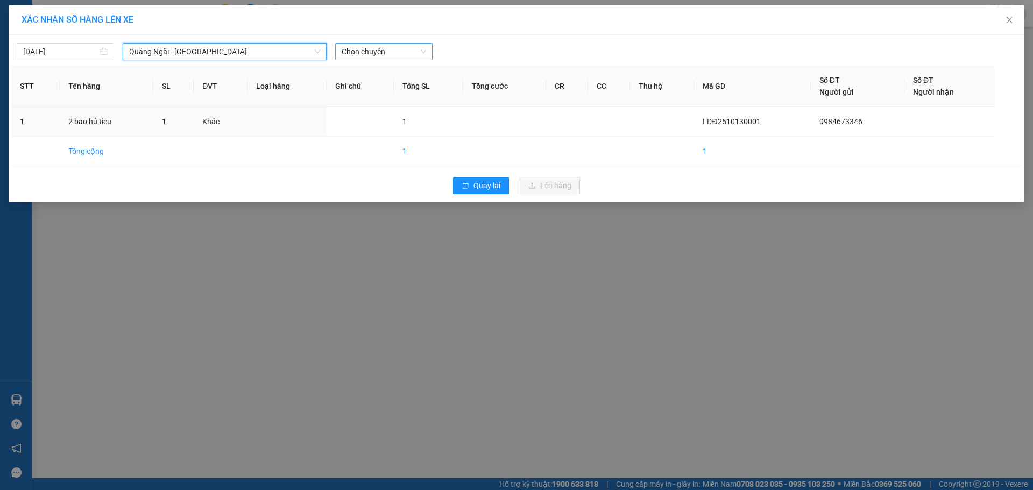
click at [385, 55] on span "Chọn chuyến" at bounding box center [384, 52] width 84 height 16
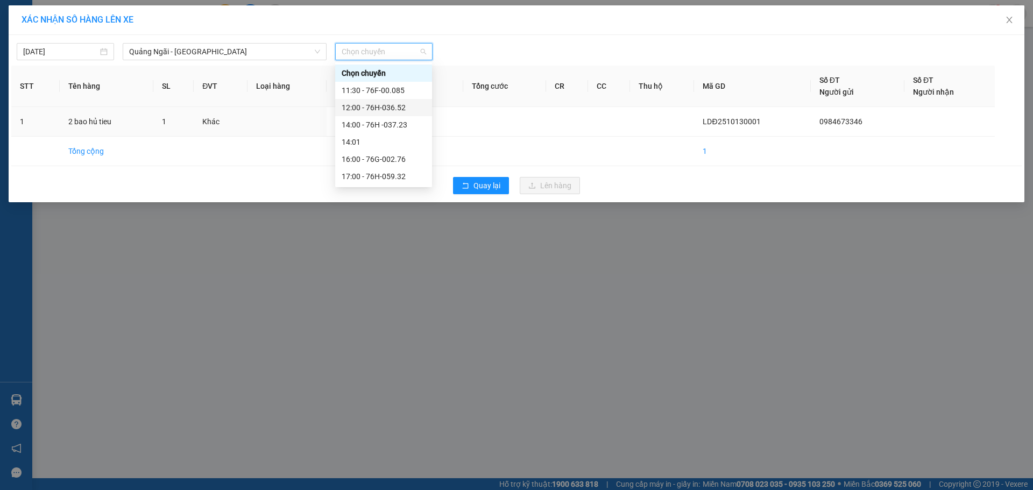
click at [372, 103] on div "12:00 - 76H-036.52" at bounding box center [384, 108] width 84 height 12
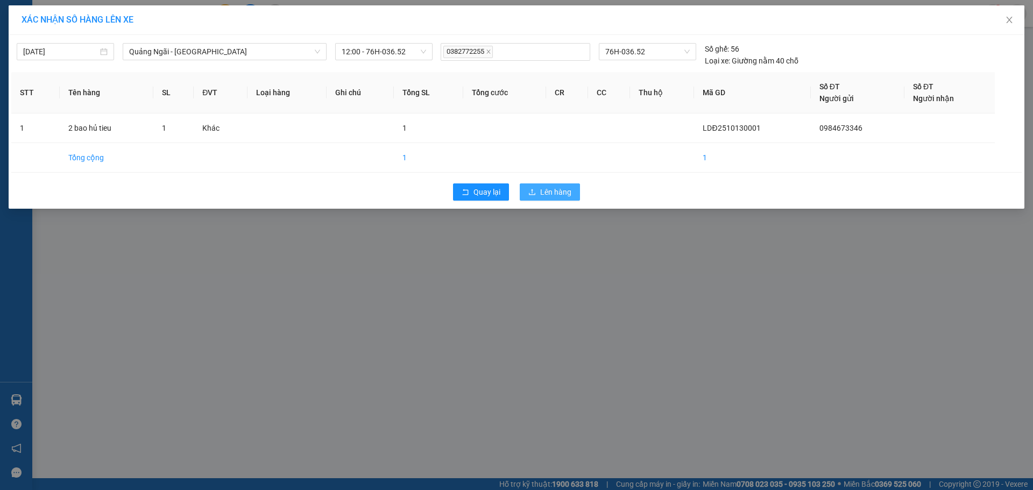
drag, startPoint x: 539, startPoint y: 192, endPoint x: 474, endPoint y: 175, distance: 66.7
click at [541, 192] on button "Lên hàng" at bounding box center [550, 192] width 60 height 17
click at [471, 189] on button "Quay lại" at bounding box center [481, 192] width 56 height 17
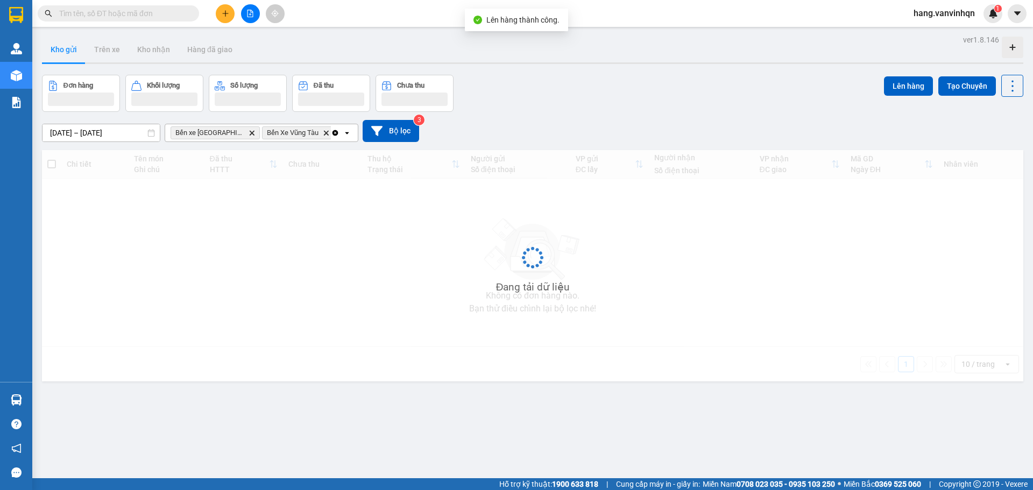
click at [723, 194] on div "Đang tải dữ liệu" at bounding box center [533, 265] width 982 height 231
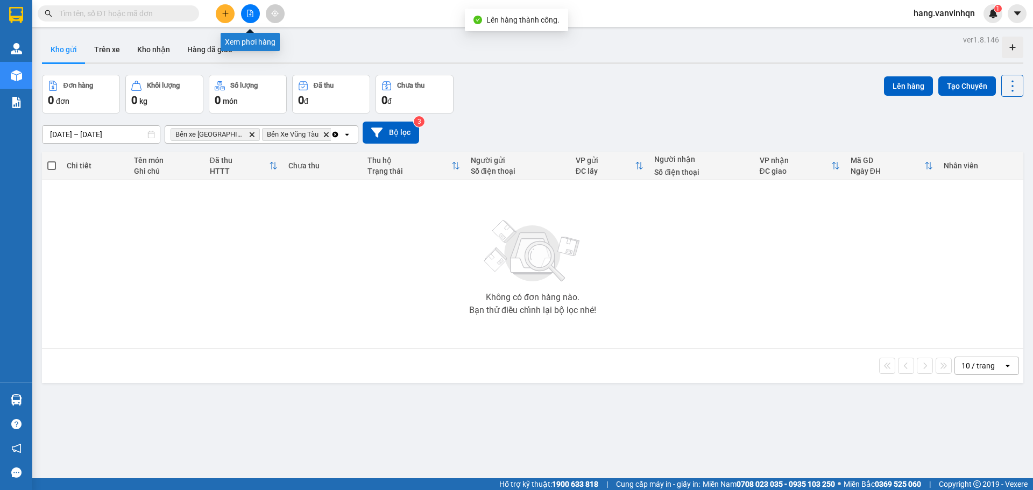
drag, startPoint x: 243, startPoint y: 20, endPoint x: 248, endPoint y: 17, distance: 6.3
click at [248, 17] on div at bounding box center [250, 13] width 81 height 19
click at [249, 13] on icon "file-add" at bounding box center [250, 14] width 8 height 8
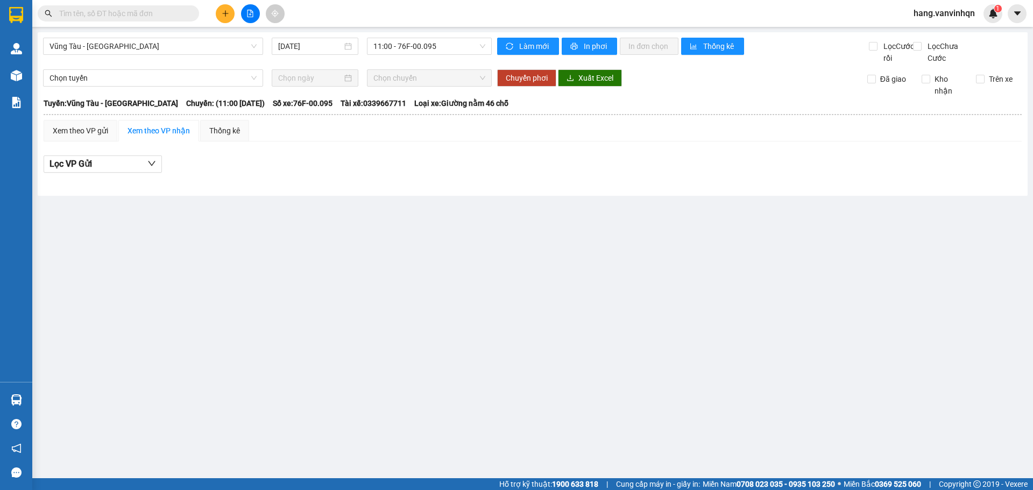
drag, startPoint x: 152, startPoint y: 47, endPoint x: 144, endPoint y: 56, distance: 11.9
click at [150, 50] on span "Vũng Tàu - Quảng Ngãi" at bounding box center [153, 46] width 207 height 16
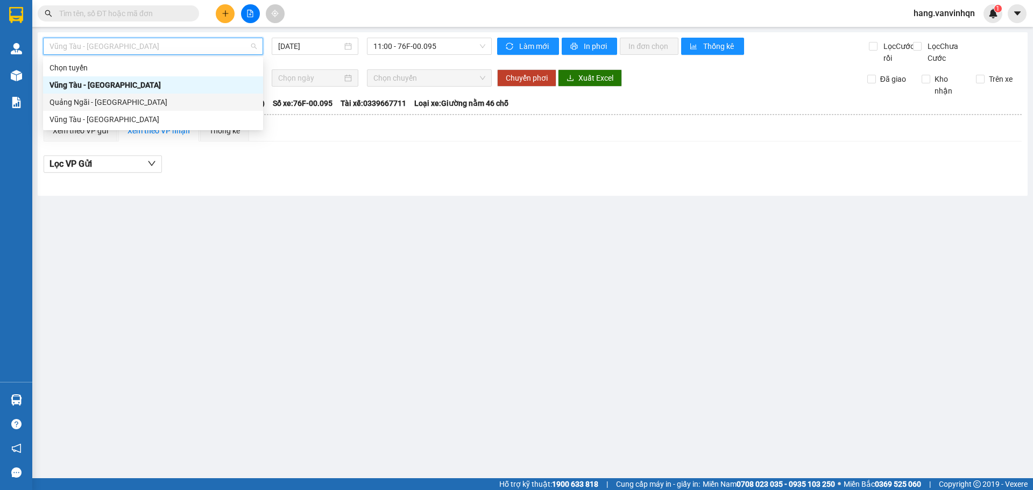
click at [110, 103] on div "Quảng Ngãi - Vũng Tàu" at bounding box center [153, 102] width 207 height 12
type input "13/10/2025"
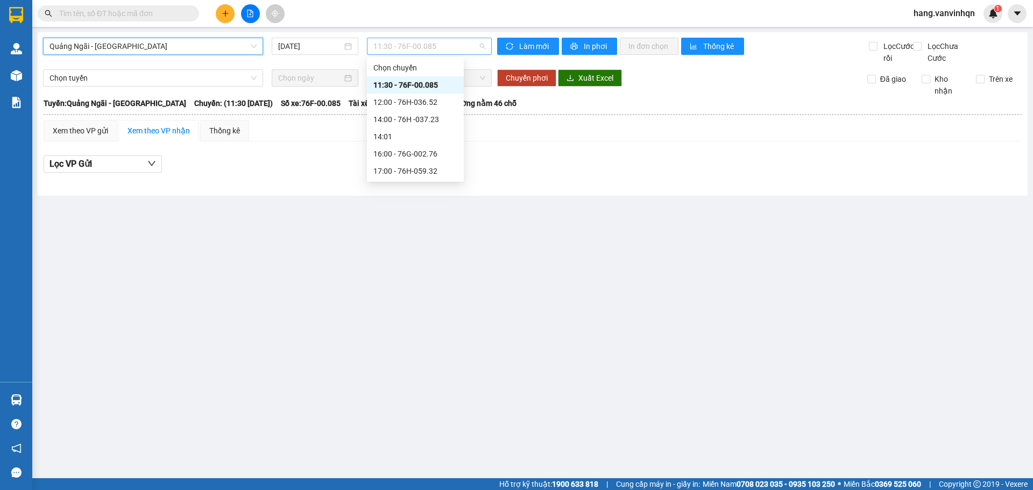
click at [436, 43] on span "11:30 - 76F-00.085" at bounding box center [430, 46] width 112 height 16
click at [422, 96] on div "12:00 - 76H-036.52" at bounding box center [416, 102] width 84 height 12
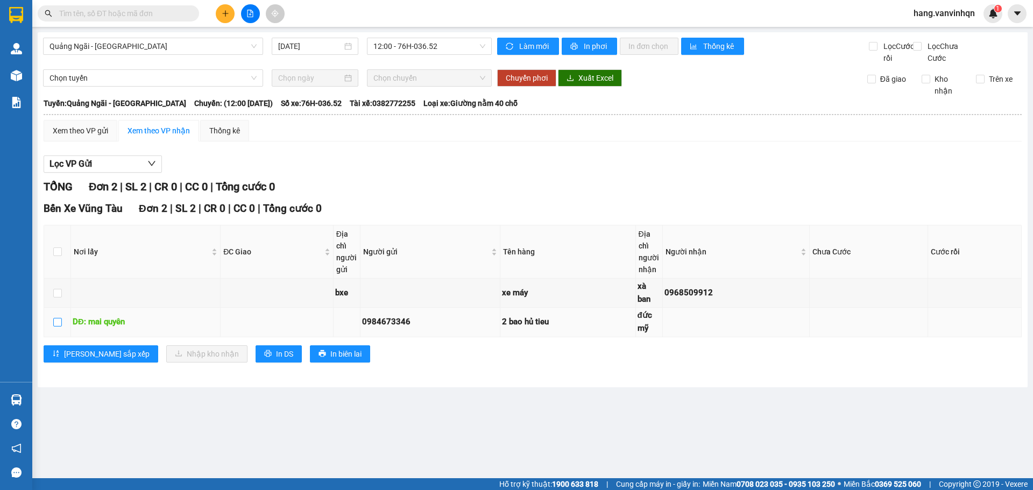
drag, startPoint x: 58, startPoint y: 332, endPoint x: 123, endPoint y: 369, distance: 75.4
click at [58, 327] on input "checkbox" at bounding box center [57, 322] width 9 height 9
checkbox input "true"
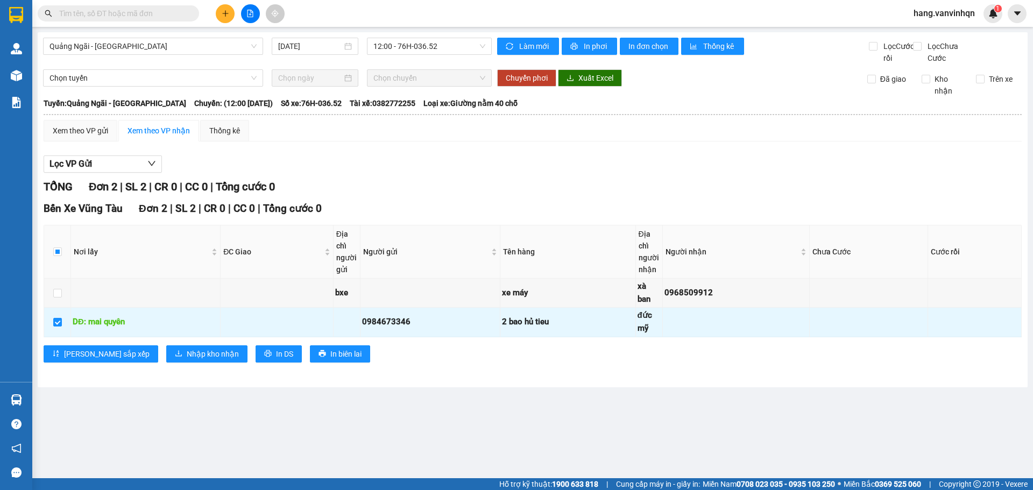
click at [105, 110] on th "Tuyến: Quảng Ngãi - Vũng Tàu Chuyến: (12:00 - 13/10/2025) Số xe: 76H-036.52 Tài…" at bounding box center [533, 103] width 980 height 13
click at [89, 137] on div "Xem theo VP gửi" at bounding box center [80, 131] width 55 height 12
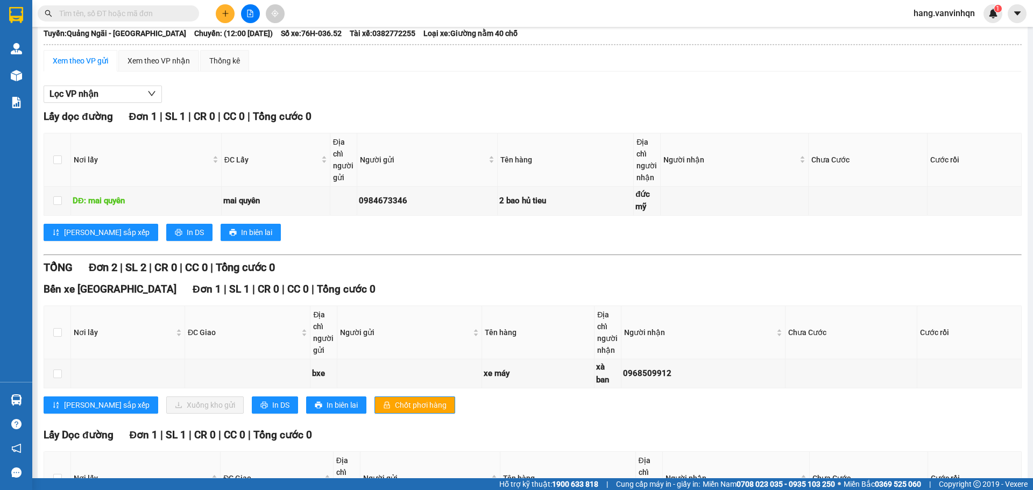
scroll to position [193, 0]
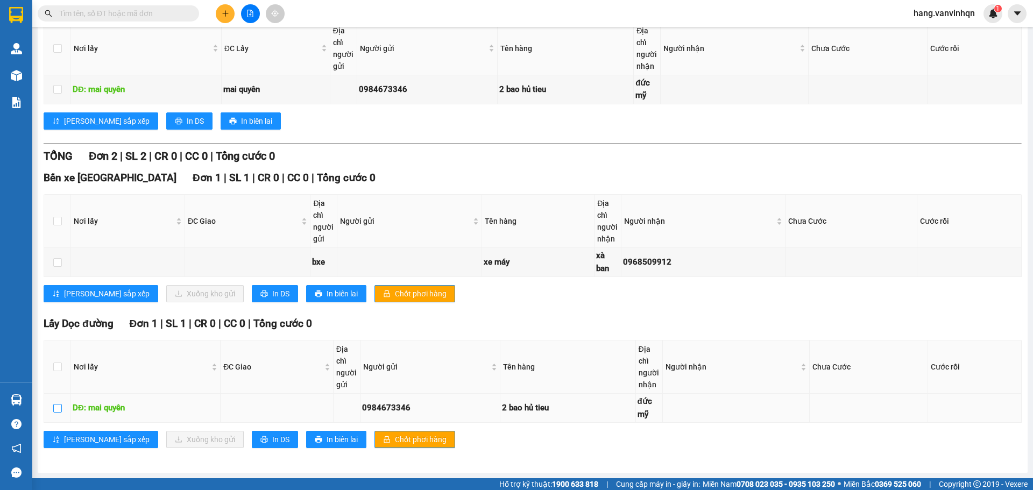
click at [54, 411] on input "checkbox" at bounding box center [57, 408] width 9 height 9
checkbox input "true"
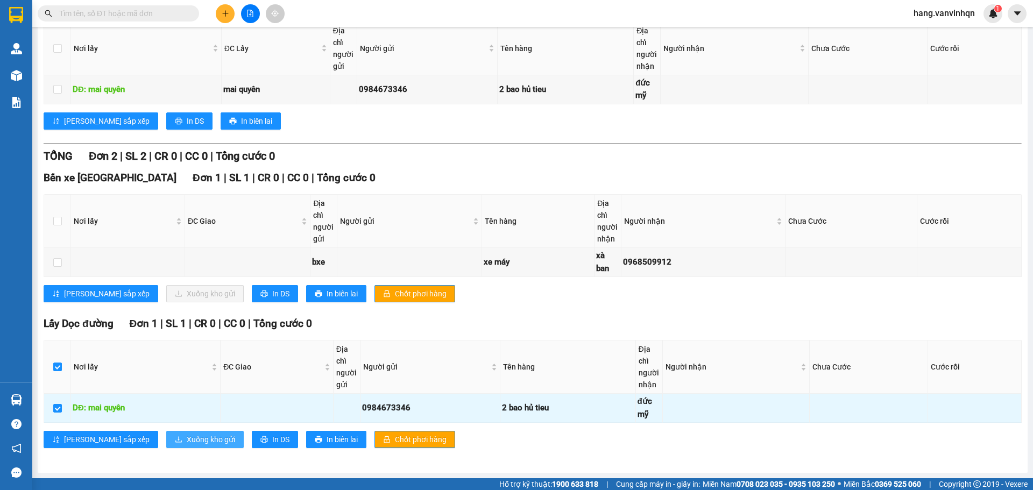
click at [187, 441] on span "Xuống kho gửi" at bounding box center [211, 440] width 48 height 12
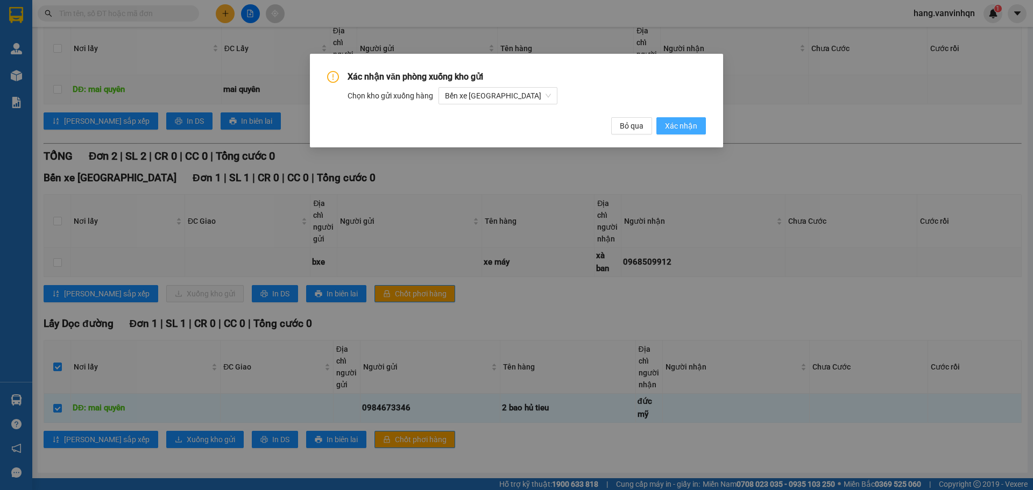
click at [673, 125] on span "Xác nhận" at bounding box center [681, 126] width 32 height 12
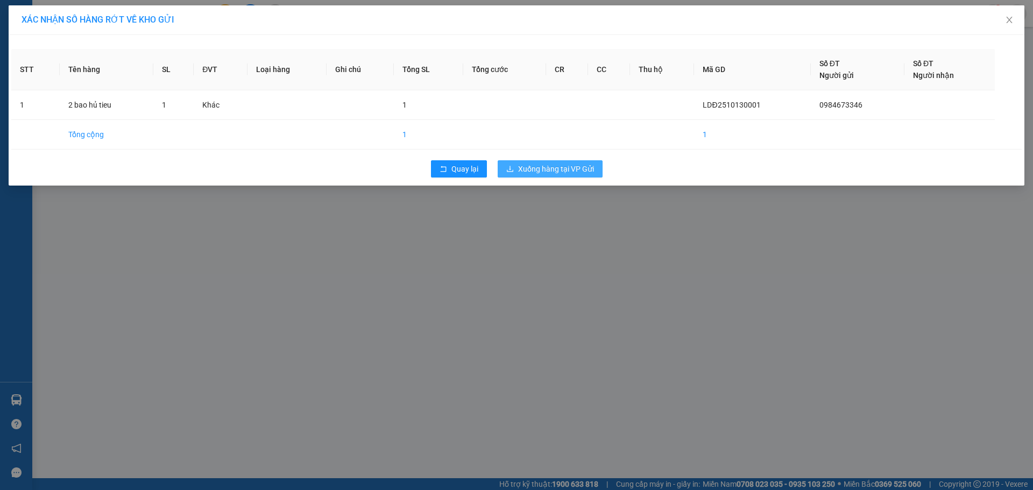
click at [566, 174] on span "Xuống hàng tại VP Gửi" at bounding box center [556, 169] width 76 height 12
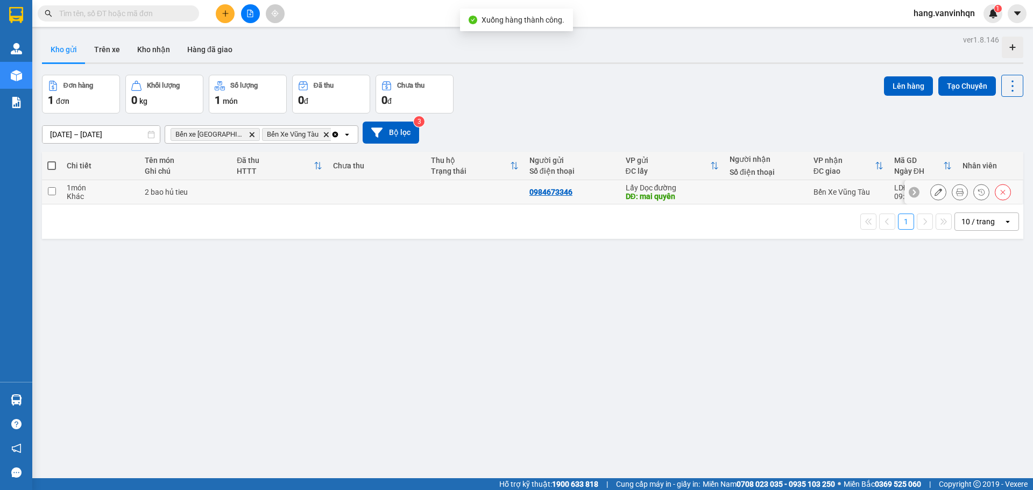
click at [627, 202] on td "Lấy Dọc đường DĐ: mai quyên" at bounding box center [673, 192] width 104 height 24
checkbox input "true"
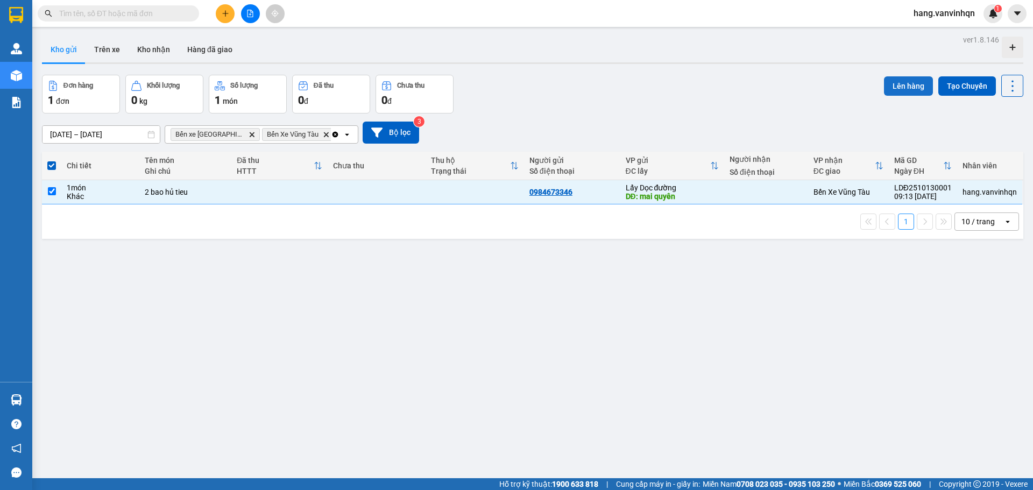
click at [906, 84] on button "Lên hàng" at bounding box center [908, 85] width 49 height 19
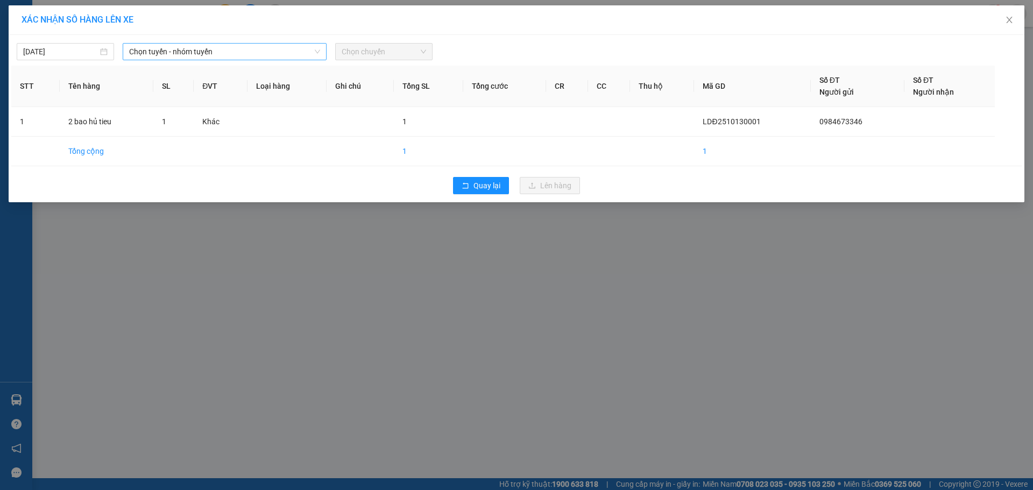
click at [246, 49] on span "Chọn tuyến - nhóm tuyến" at bounding box center [224, 52] width 191 height 16
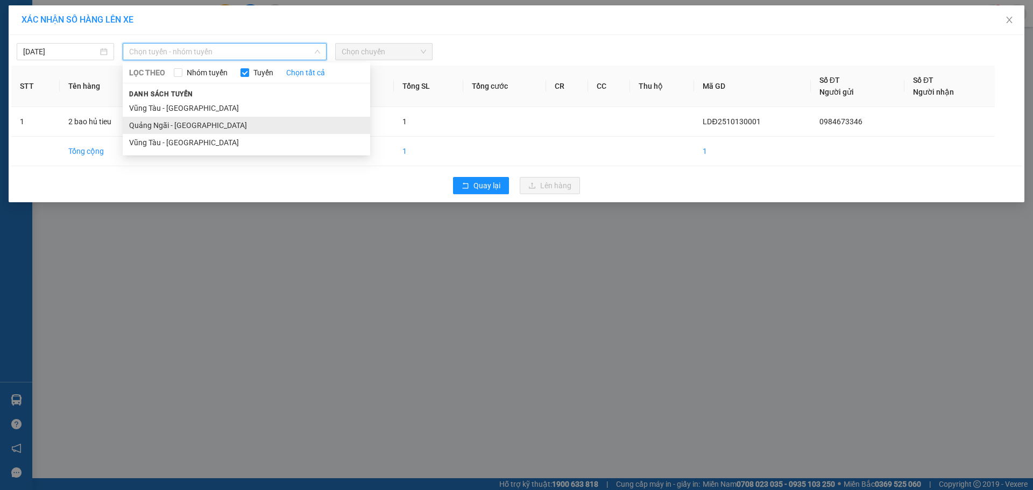
click at [206, 130] on li "Quảng Ngãi - Vũng Tàu" at bounding box center [247, 125] width 248 height 17
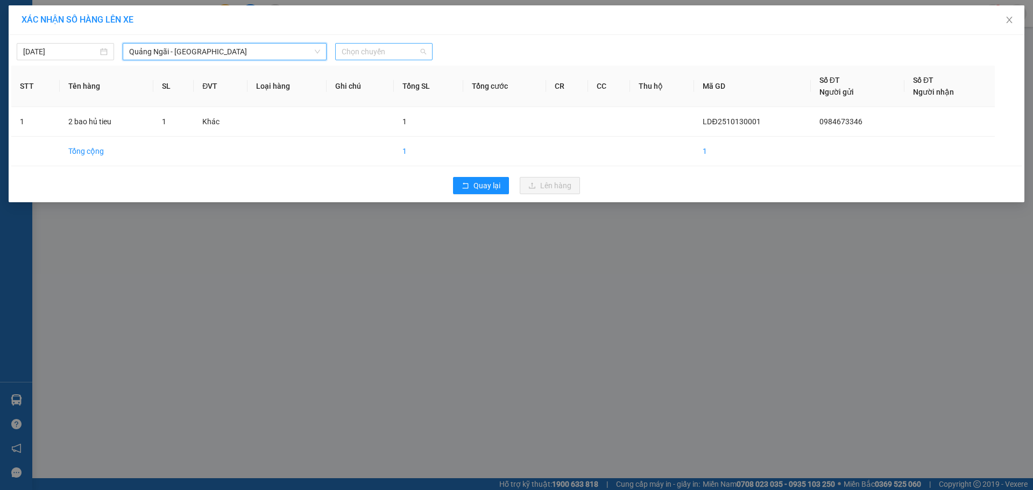
click at [379, 59] on span "Chọn chuyến" at bounding box center [384, 52] width 84 height 16
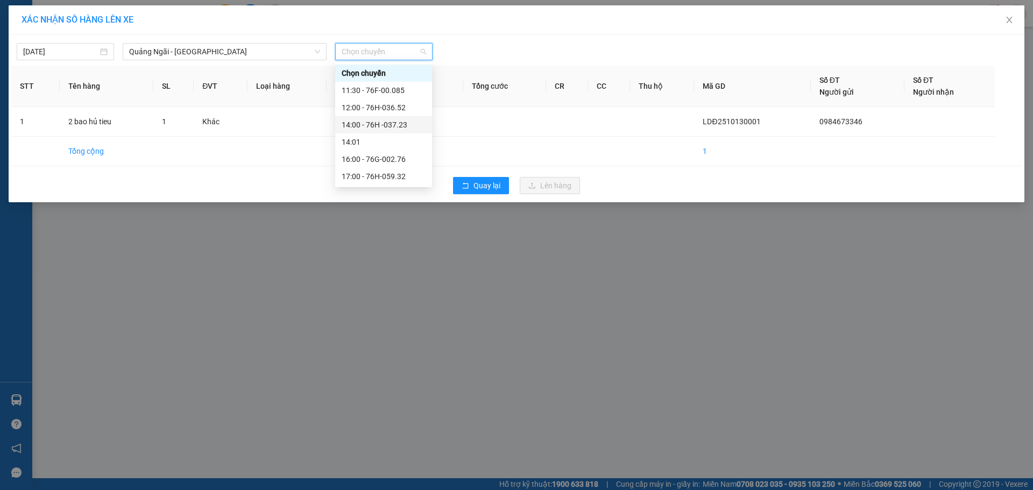
click at [386, 125] on div "14:00 - 76H -037.23" at bounding box center [384, 125] width 84 height 12
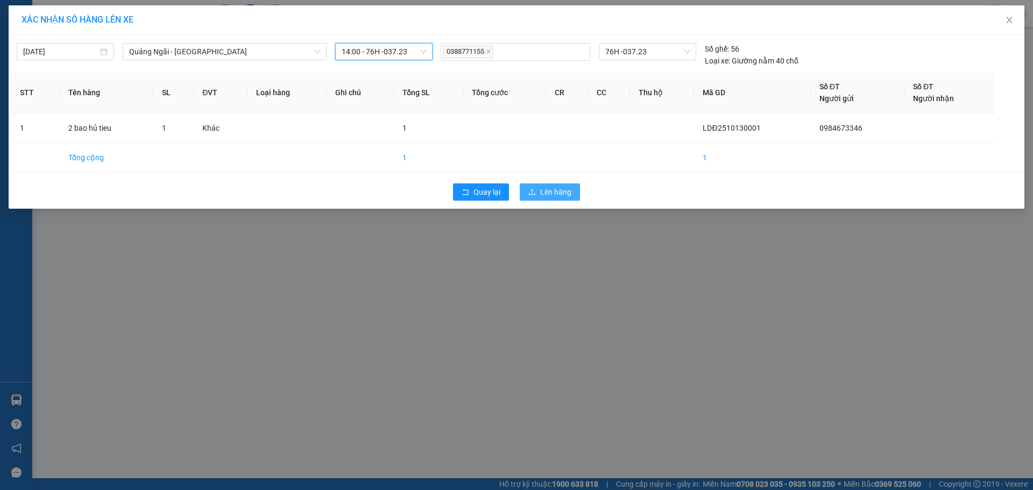
click at [565, 186] on button "Lên hàng" at bounding box center [550, 192] width 60 height 17
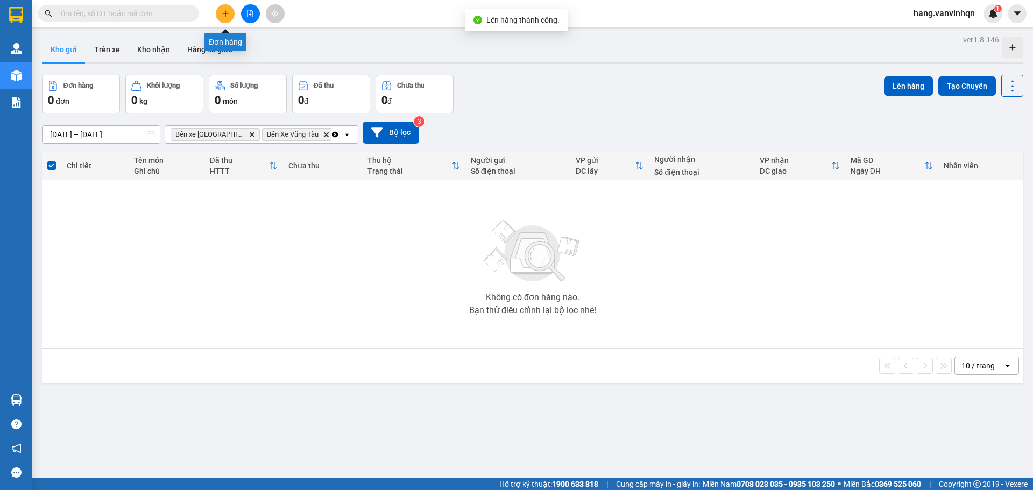
click at [230, 17] on button at bounding box center [225, 13] width 19 height 19
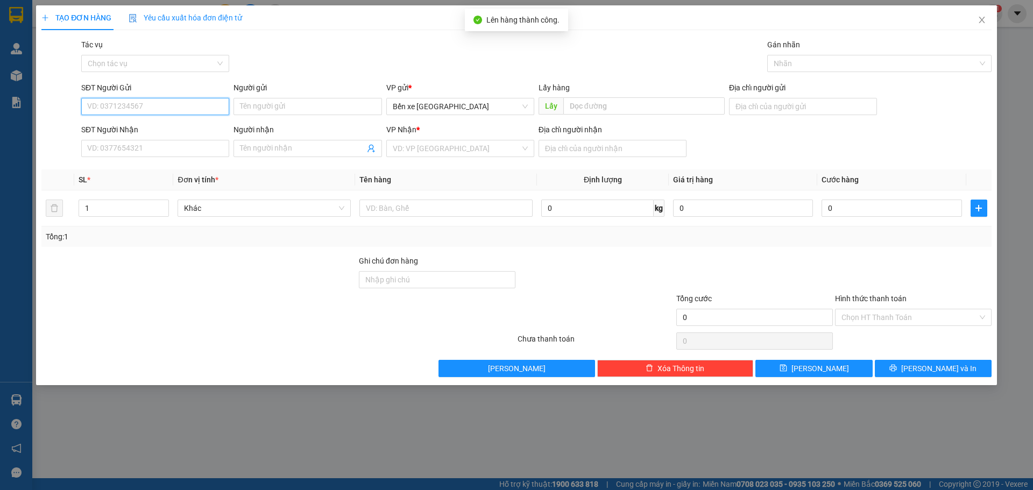
click at [161, 104] on input "SĐT Người Gửi" at bounding box center [155, 106] width 148 height 17
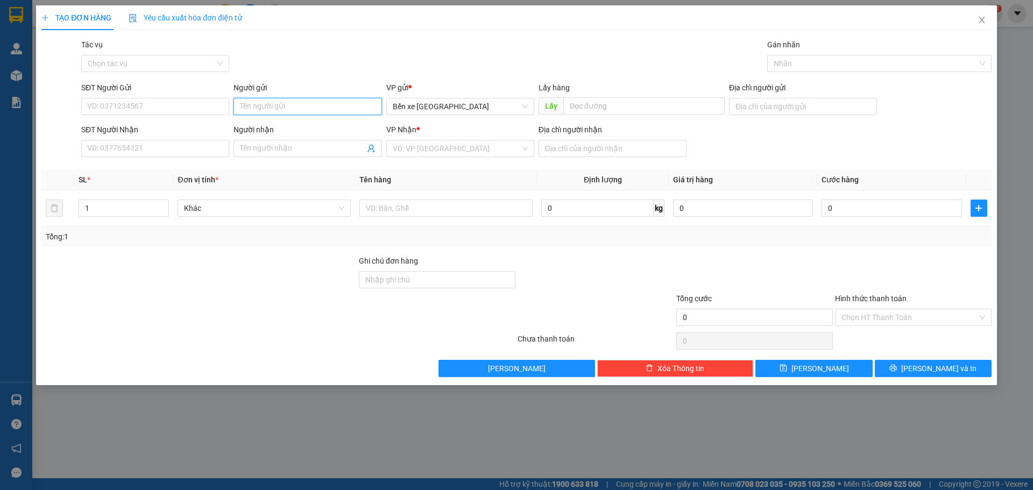
click at [297, 105] on input "Người gửi" at bounding box center [308, 106] width 148 height 17
type input "0"
click at [482, 104] on span "Bến xe Quảng Ngãi" at bounding box center [460, 106] width 135 height 16
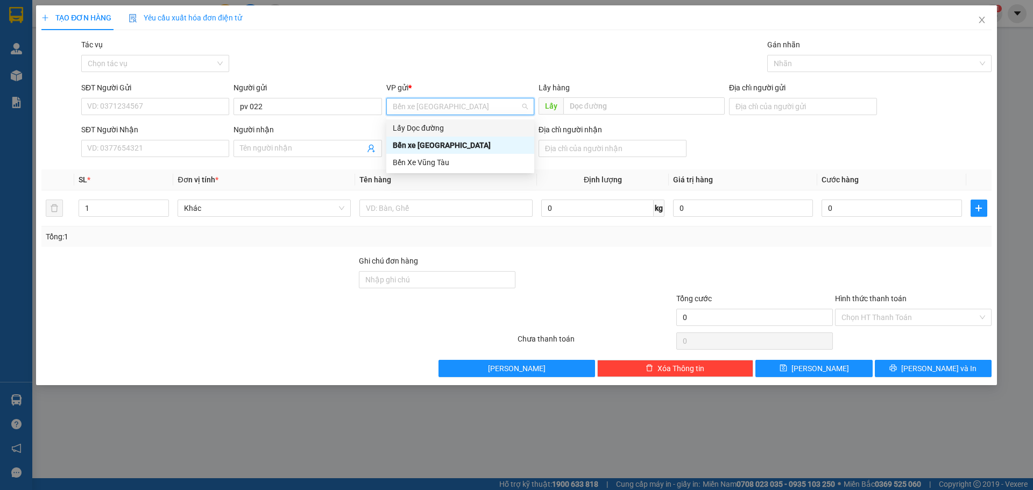
click at [441, 128] on div "Lấy Dọc đường" at bounding box center [460, 128] width 135 height 12
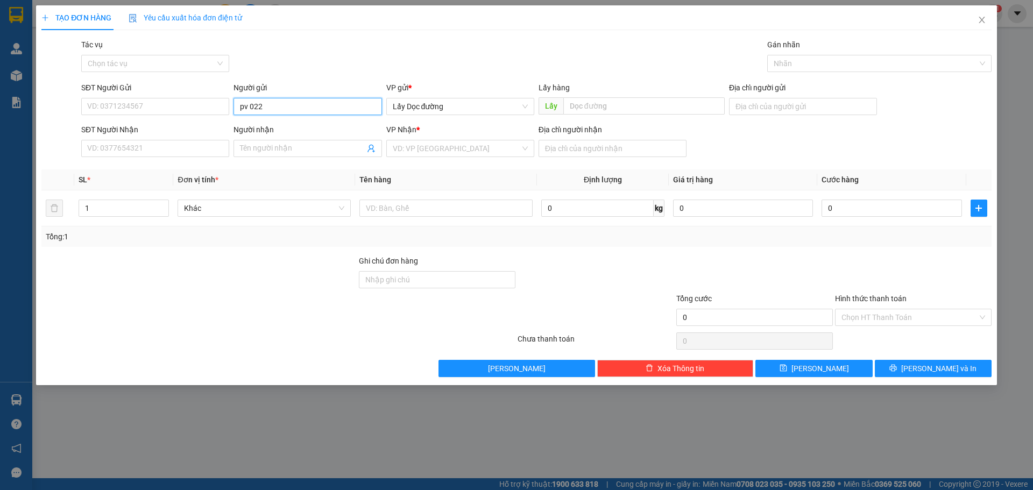
click at [319, 107] on input "pv 022" at bounding box center [308, 106] width 148 height 17
click at [315, 107] on input "pv 022" at bounding box center [308, 106] width 148 height 17
drag, startPoint x: 240, startPoint y: 107, endPoint x: 294, endPoint y: 115, distance: 55.4
click at [294, 115] on input "pv bà đạt 022" at bounding box center [308, 106] width 148 height 17
type input "pv bà đạt 022"
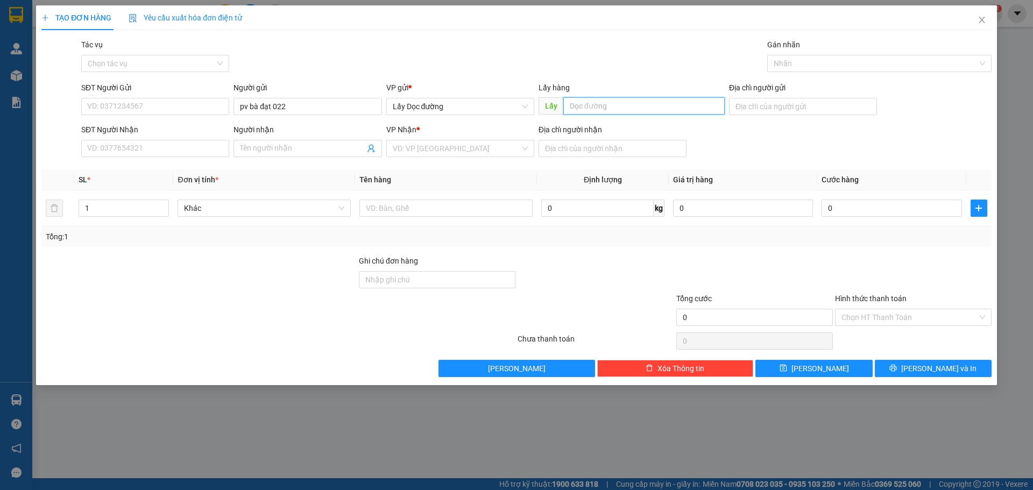
click at [643, 109] on input "text" at bounding box center [644, 105] width 161 height 17
paste input "pv bà đạt 022"
type input "pv bà đạt 022"
drag, startPoint x: 187, startPoint y: 110, endPoint x: 548, endPoint y: 105, distance: 360.6
click at [187, 110] on input "SĐT Người Gửi" at bounding box center [155, 106] width 148 height 17
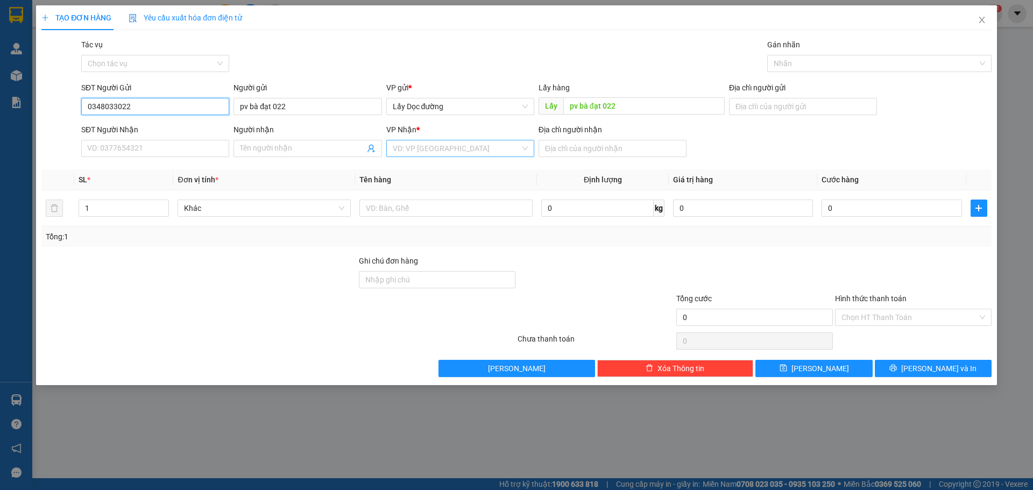
type input "0348033022"
drag, startPoint x: 509, startPoint y: 145, endPoint x: 385, endPoint y: 203, distance: 136.8
click at [508, 145] on input "search" at bounding box center [457, 148] width 128 height 16
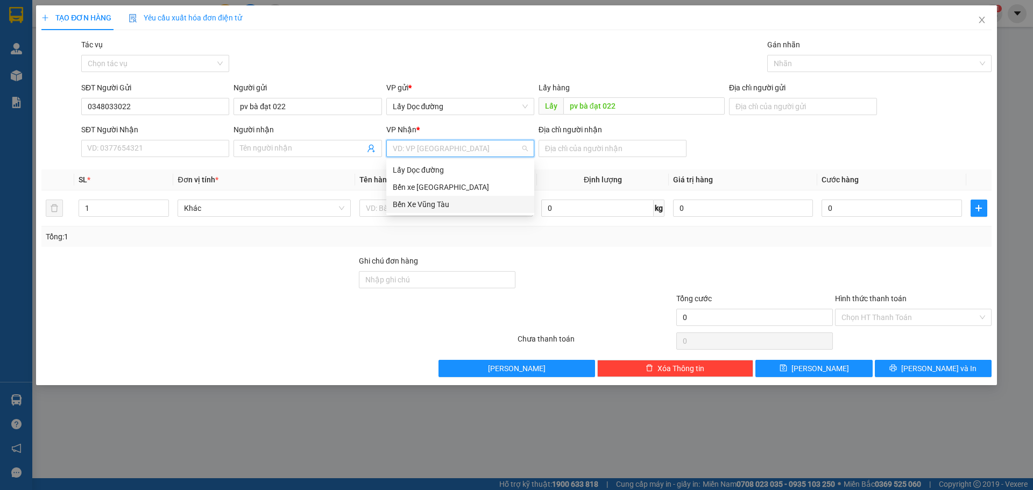
click at [420, 200] on div "Bến Xe Vũng Tàu" at bounding box center [460, 205] width 135 height 12
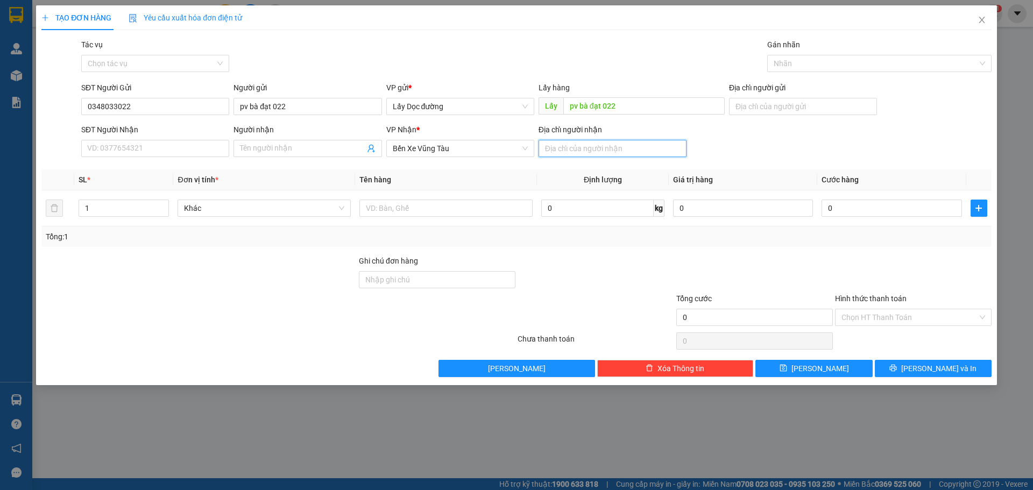
click at [626, 146] on input "Địa chỉ người nhận" at bounding box center [613, 148] width 148 height 17
type input "thanh phong"
click at [826, 372] on span "Lưu" at bounding box center [821, 369] width 58 height 12
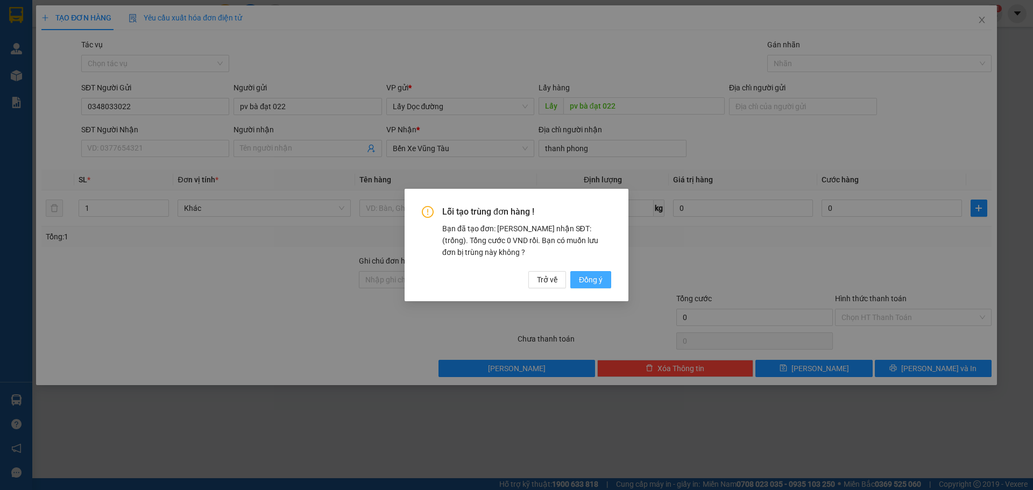
click at [590, 274] on span "Đồng ý" at bounding box center [591, 280] width 24 height 12
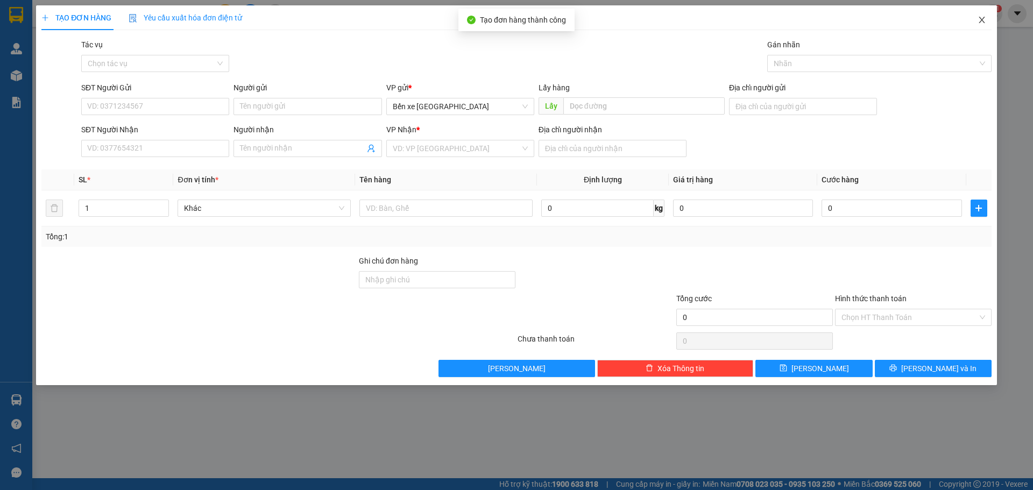
click at [985, 15] on span "Close" at bounding box center [982, 20] width 30 height 30
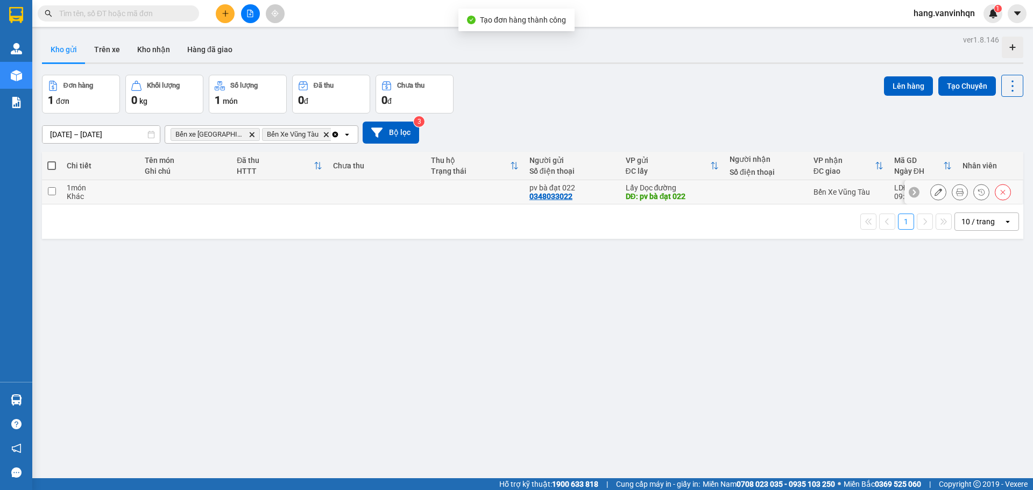
click at [508, 182] on td at bounding box center [475, 192] width 98 height 24
checkbox input "true"
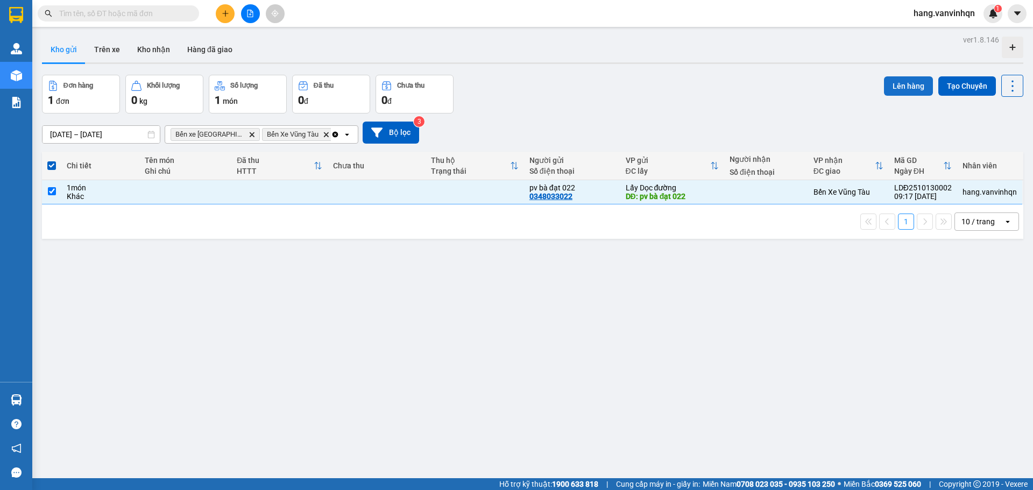
click at [877, 86] on div "Đơn hàng 1 đơn Khối lượng 0 kg Số lượng 1 món Đã thu 0 đ Chưa thu 0 đ Lên hàng …" at bounding box center [533, 94] width 982 height 39
click at [891, 83] on button "Lên hàng" at bounding box center [908, 85] width 49 height 19
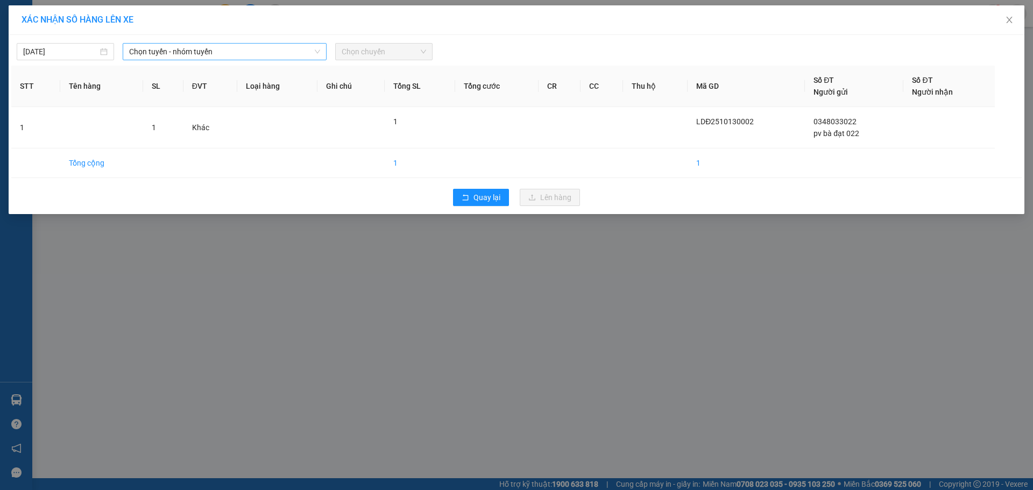
click at [194, 45] on span "Chọn tuyến - nhóm tuyến" at bounding box center [224, 52] width 191 height 16
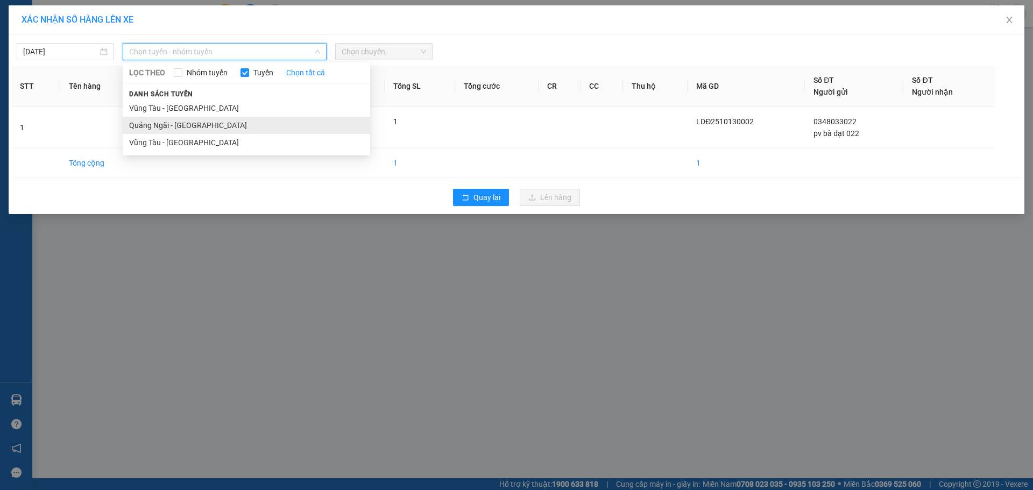
click at [187, 120] on li "Quảng Ngãi - Vũng Tàu" at bounding box center [247, 125] width 248 height 17
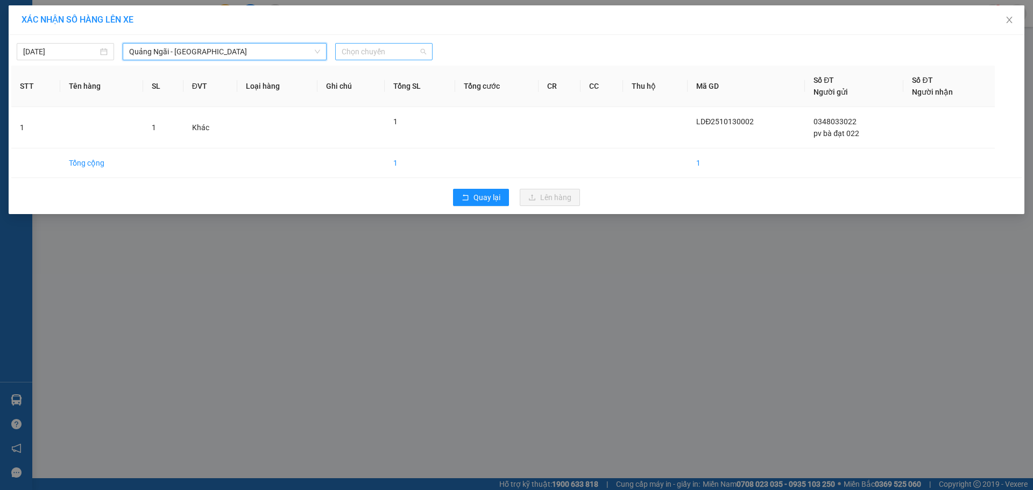
click at [383, 45] on span "Chọn chuyến" at bounding box center [384, 52] width 84 height 16
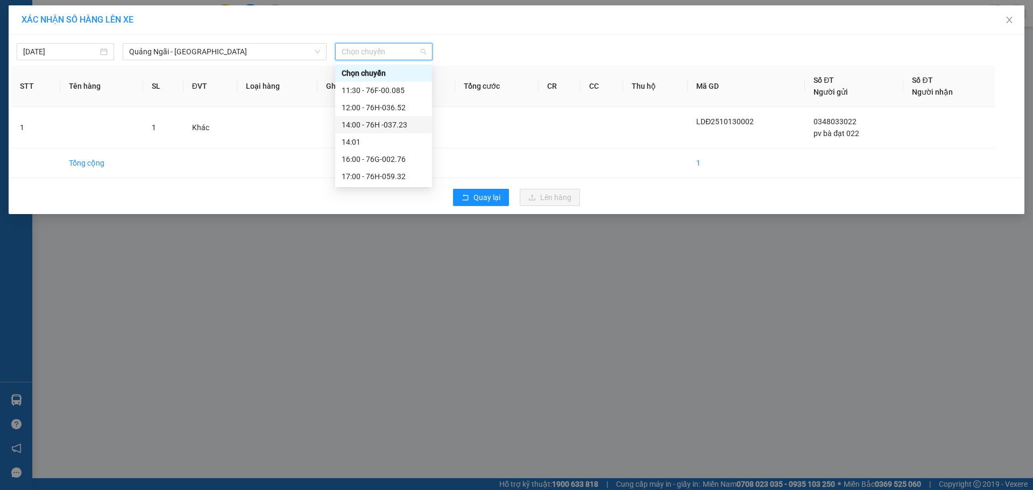
click at [388, 127] on div "14:00 - 76H -037.23" at bounding box center [384, 125] width 84 height 12
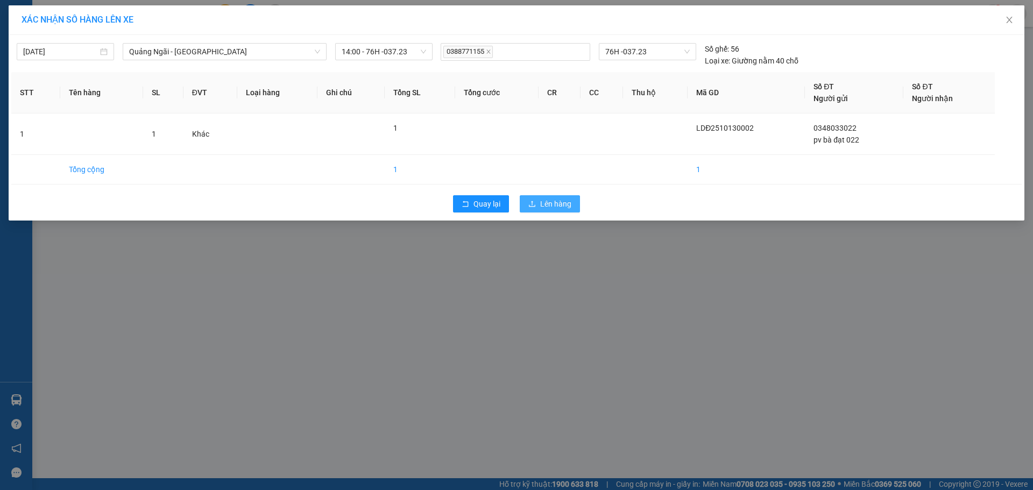
drag, startPoint x: 558, startPoint y: 207, endPoint x: 557, endPoint y: 202, distance: 5.4
click at [559, 205] on span "Lên hàng" at bounding box center [555, 204] width 31 height 12
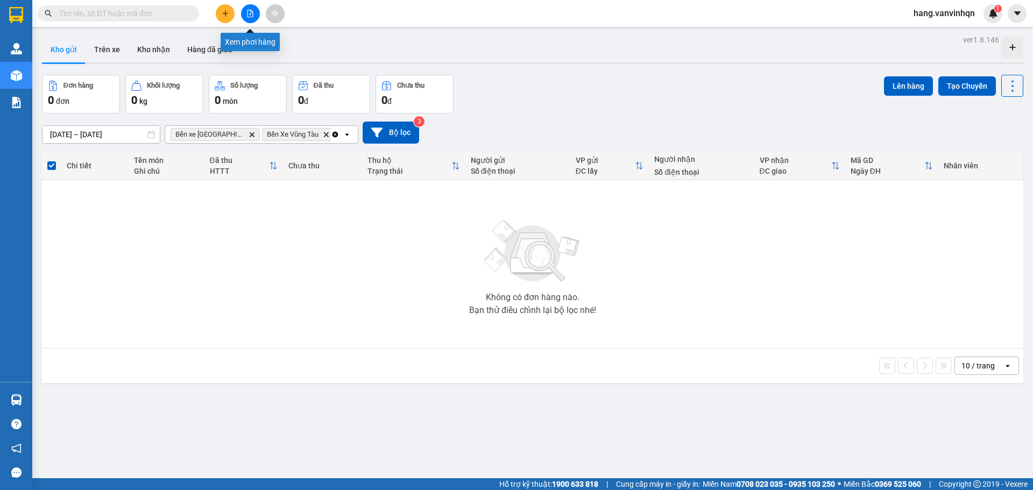
click at [249, 16] on icon "file-add" at bounding box center [250, 14] width 8 height 8
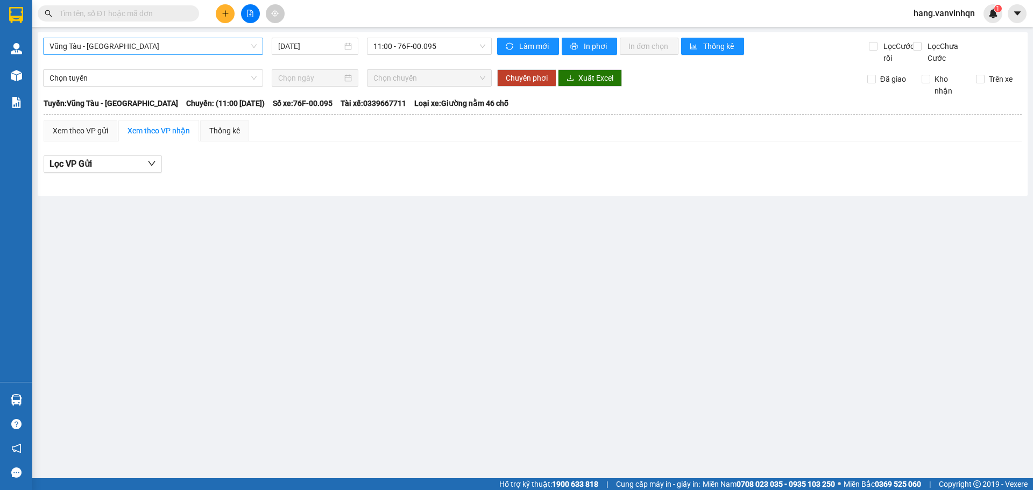
drag, startPoint x: 153, startPoint y: 44, endPoint x: 135, endPoint y: 56, distance: 21.8
click at [153, 45] on span "Vũng Tàu - Quảng Ngãi" at bounding box center [153, 46] width 207 height 16
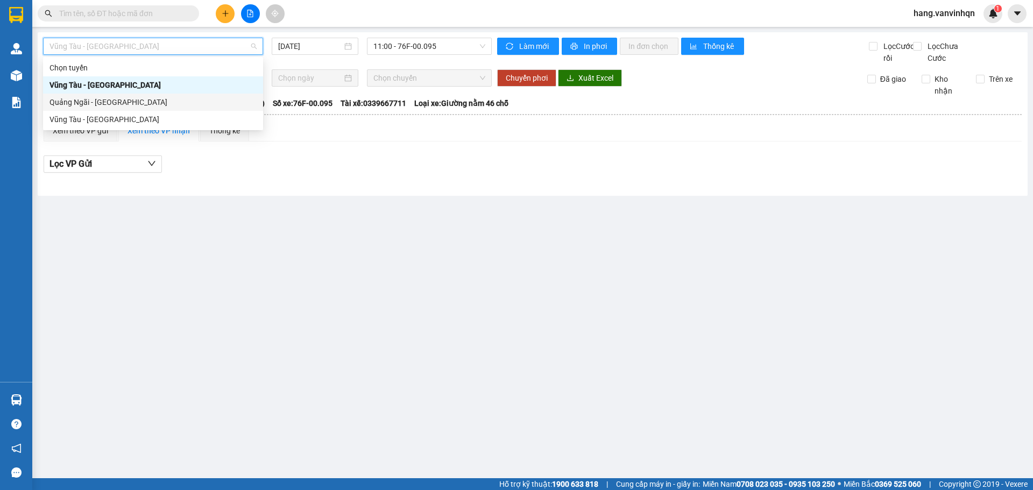
click at [75, 104] on div "Quảng Ngãi - Vũng Tàu" at bounding box center [153, 102] width 207 height 12
type input "13/10/2025"
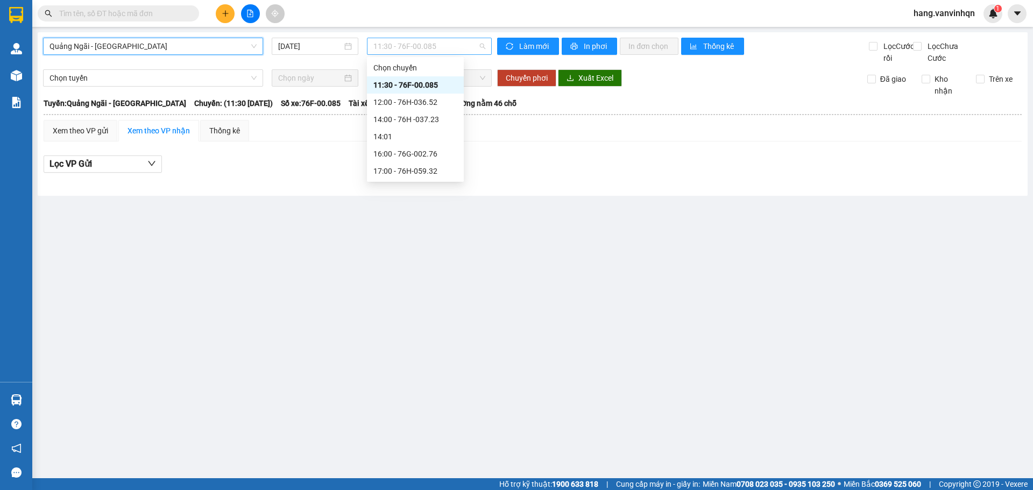
click at [436, 48] on span "11:30 - 76F-00.085" at bounding box center [430, 46] width 112 height 16
click at [415, 119] on div "14:00 - 76H -037.23" at bounding box center [416, 120] width 84 height 12
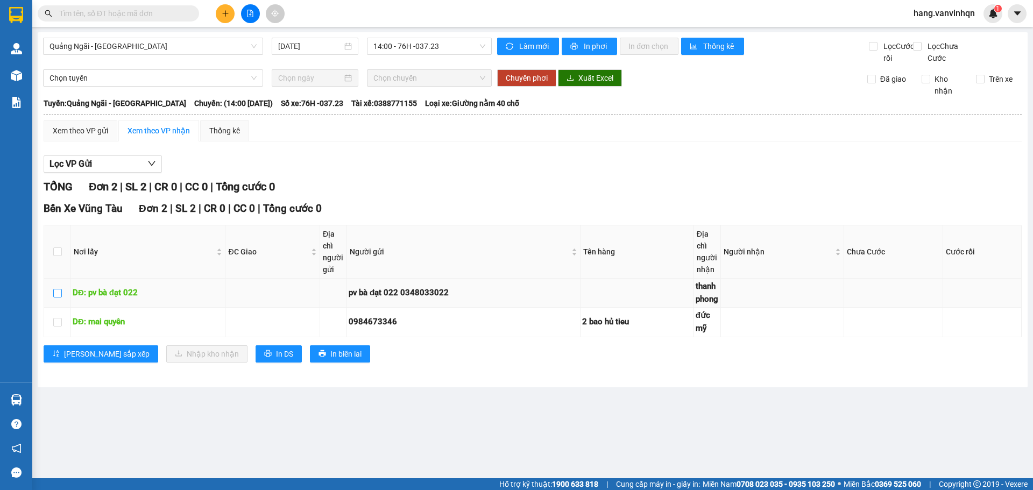
click at [54, 298] on input "checkbox" at bounding box center [57, 293] width 9 height 9
checkbox input "true"
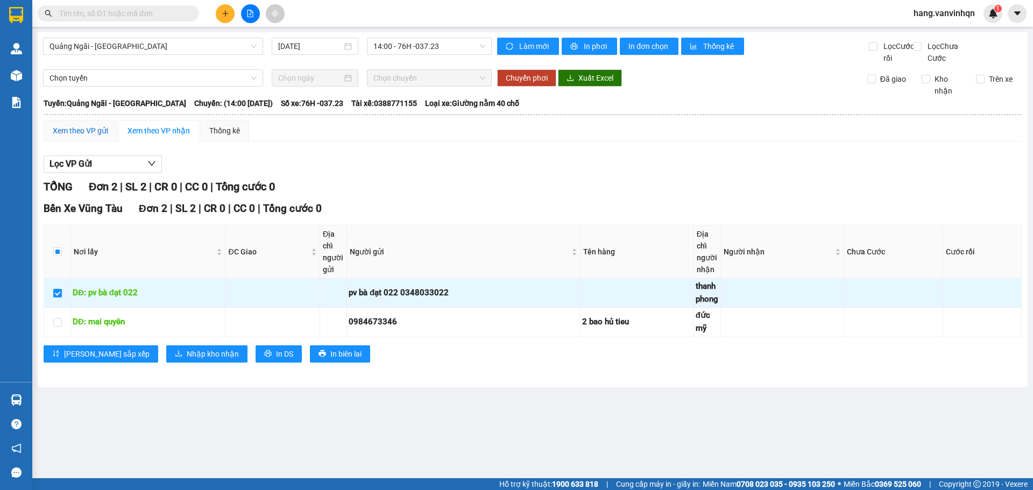
click at [88, 137] on div "Xem theo VP gửi" at bounding box center [80, 131] width 55 height 12
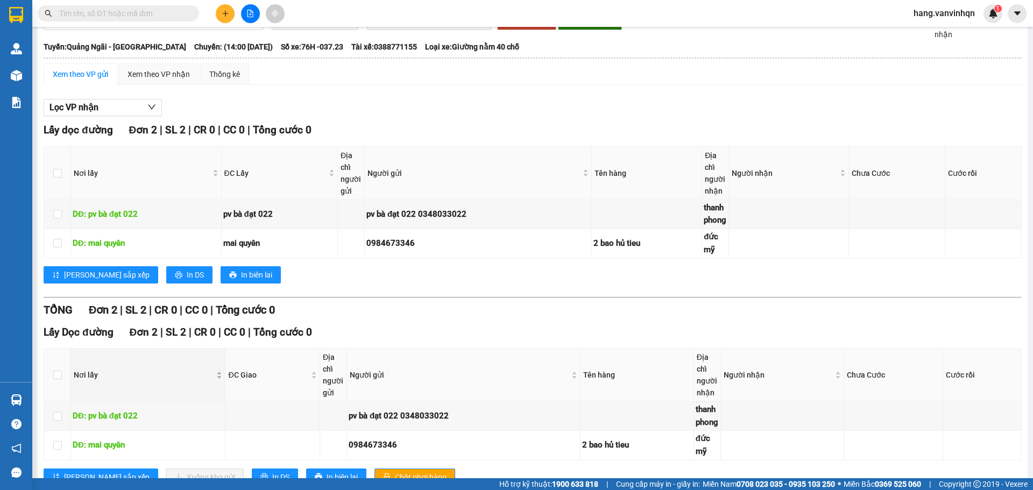
scroll to position [106, 0]
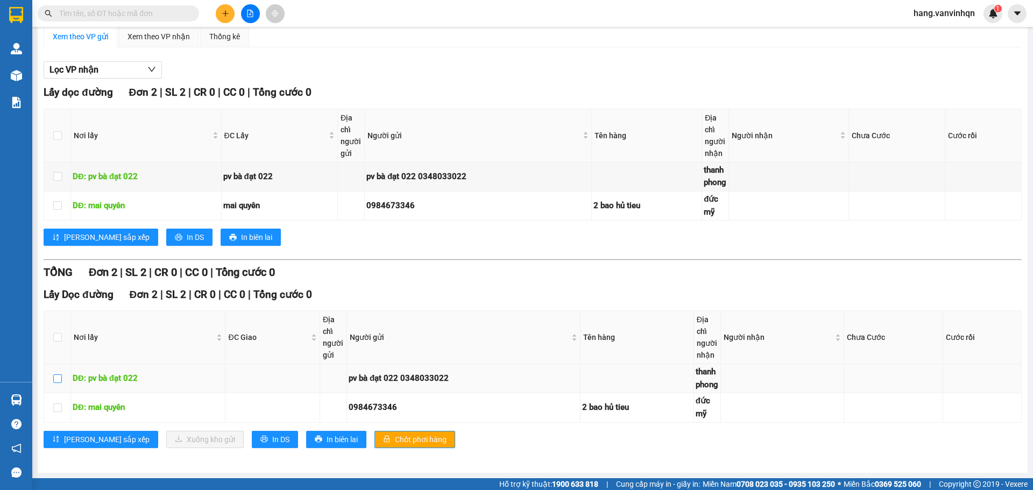
click at [57, 379] on input "checkbox" at bounding box center [57, 379] width 9 height 9
checkbox input "true"
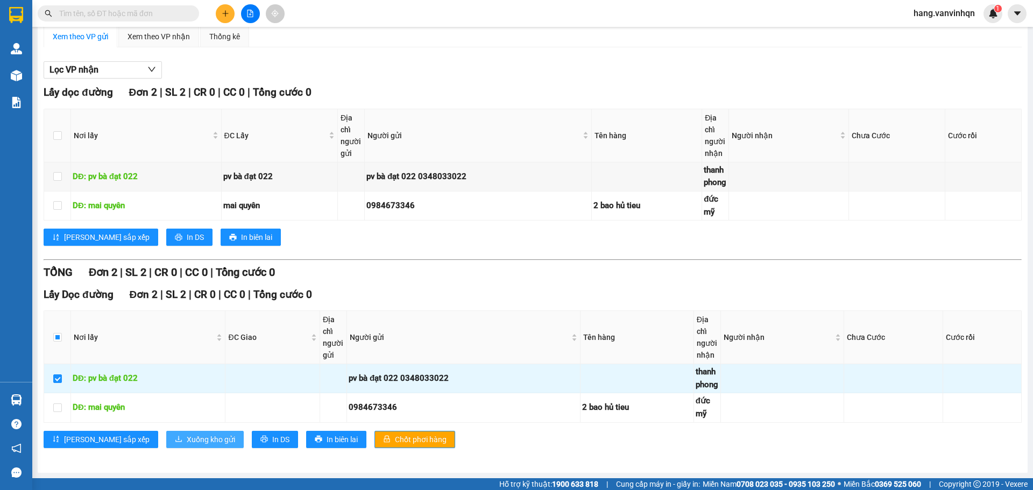
click at [187, 441] on span "Xuống kho gửi" at bounding box center [211, 440] width 48 height 12
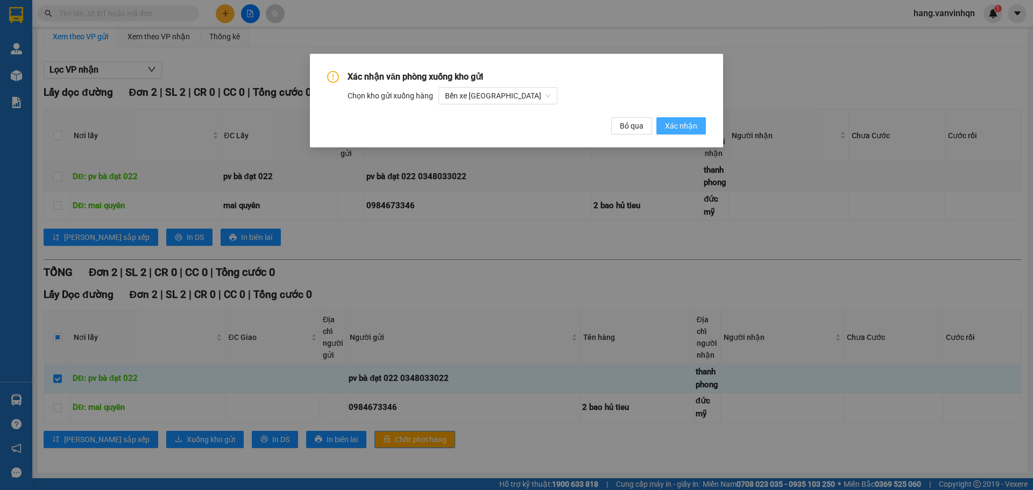
click at [698, 132] on button "Xác nhận" at bounding box center [682, 125] width 50 height 17
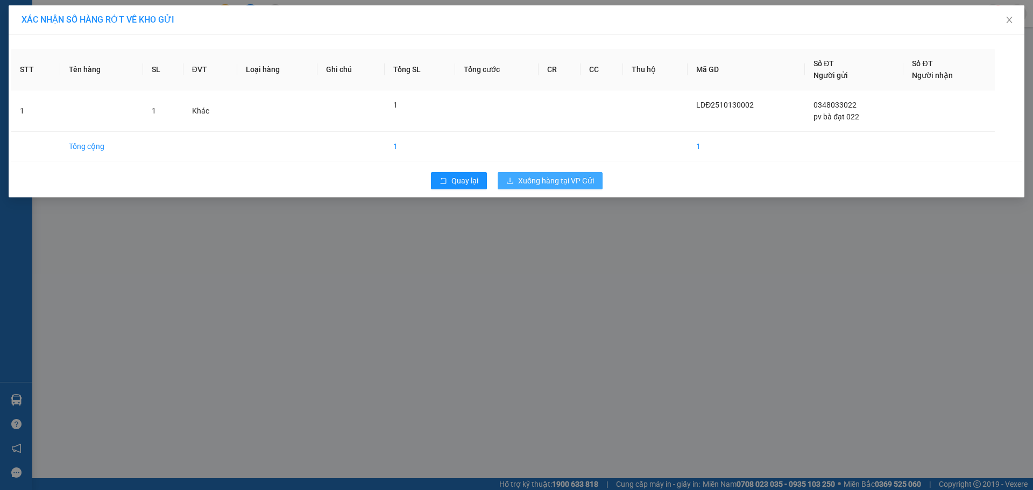
click at [586, 176] on span "Xuống hàng tại VP Gửi" at bounding box center [556, 181] width 76 height 12
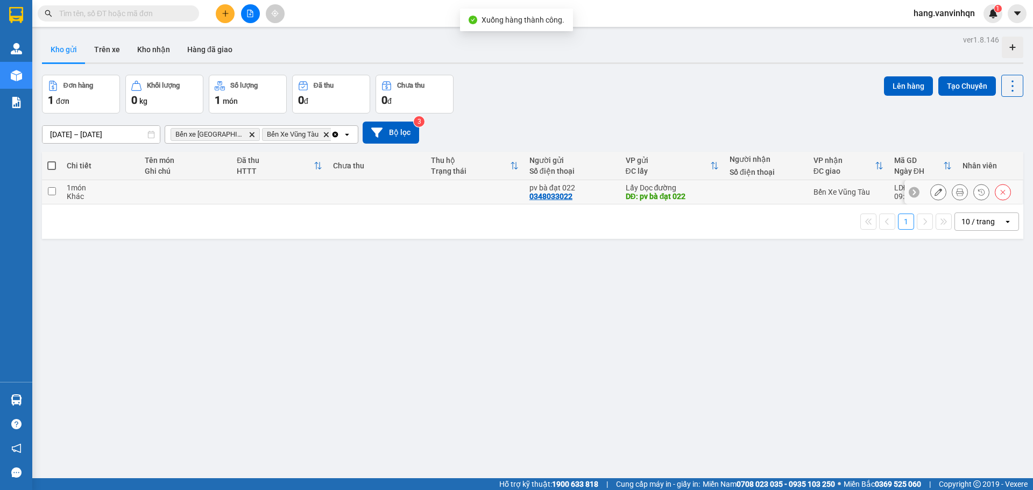
click at [549, 192] on div "0348033022" at bounding box center [551, 196] width 43 height 9
click at [328, 195] on td at bounding box center [377, 192] width 98 height 24
checkbox input "true"
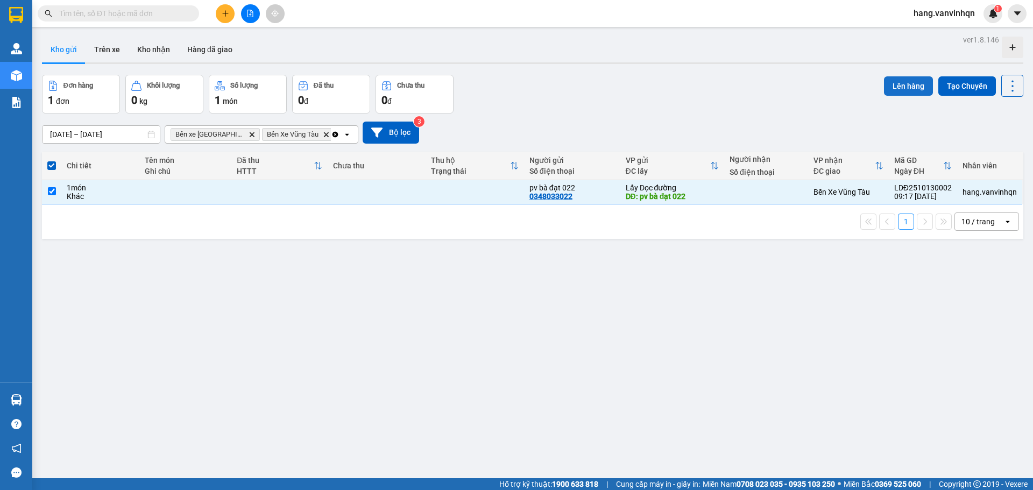
click at [910, 88] on button "Lên hàng" at bounding box center [908, 85] width 49 height 19
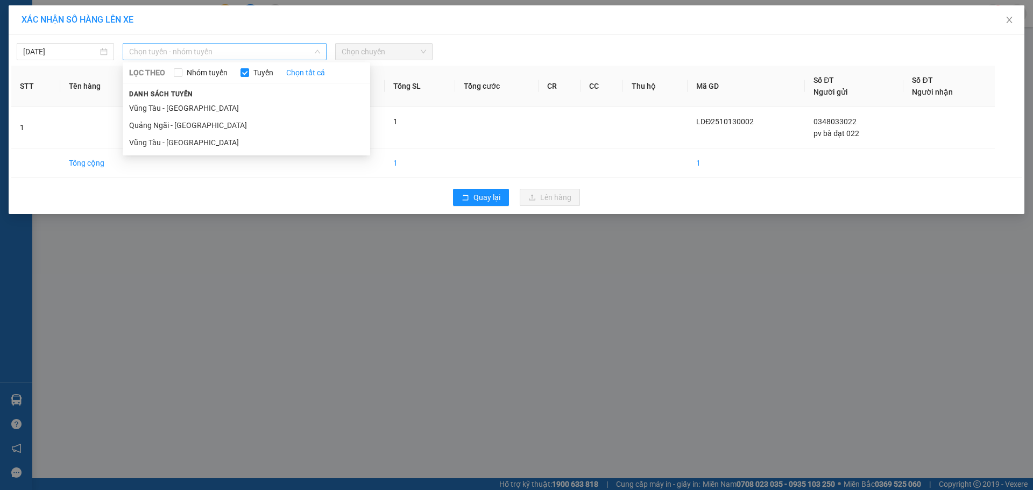
click at [287, 55] on span "Chọn tuyến - nhóm tuyến" at bounding box center [224, 52] width 191 height 16
click at [250, 124] on li "Quảng Ngãi - Vũng Tàu" at bounding box center [247, 125] width 248 height 17
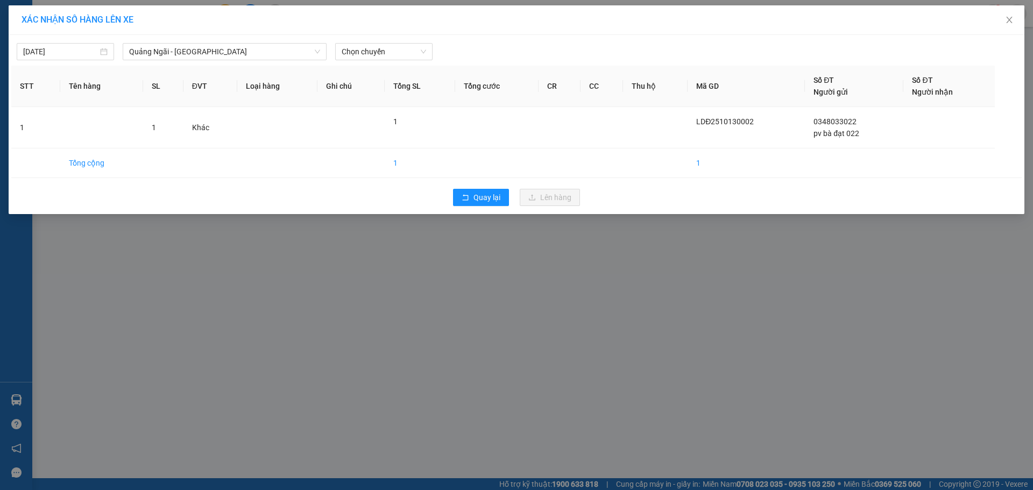
click at [383, 60] on div "13/10/2025 Quảng Ngãi - Vũng Tàu LỌC THEO Nhóm tuyến Tuyến Chọn tất cả Danh sác…" at bounding box center [517, 124] width 1016 height 179
click at [366, 44] on span "Chọn chuyến" at bounding box center [384, 52] width 84 height 16
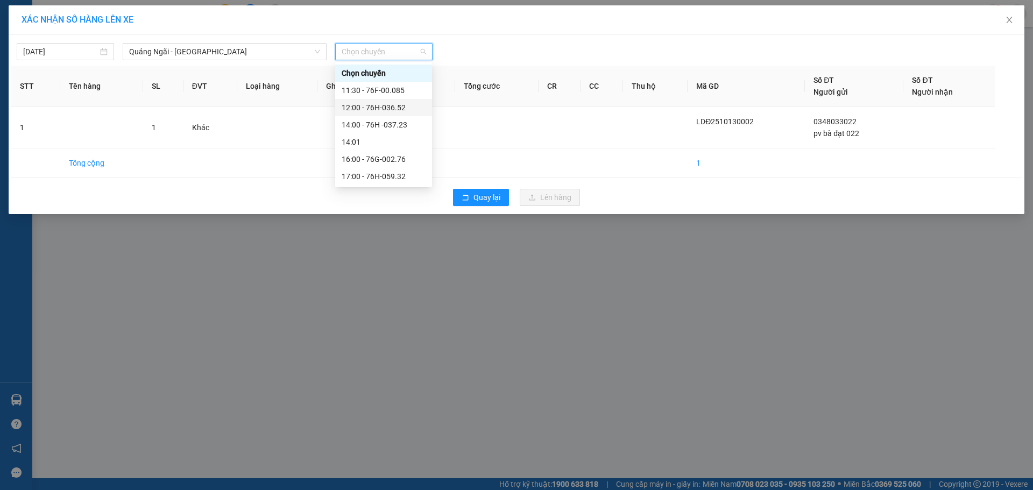
click at [383, 107] on div "12:00 - 76H-036.52" at bounding box center [384, 108] width 84 height 12
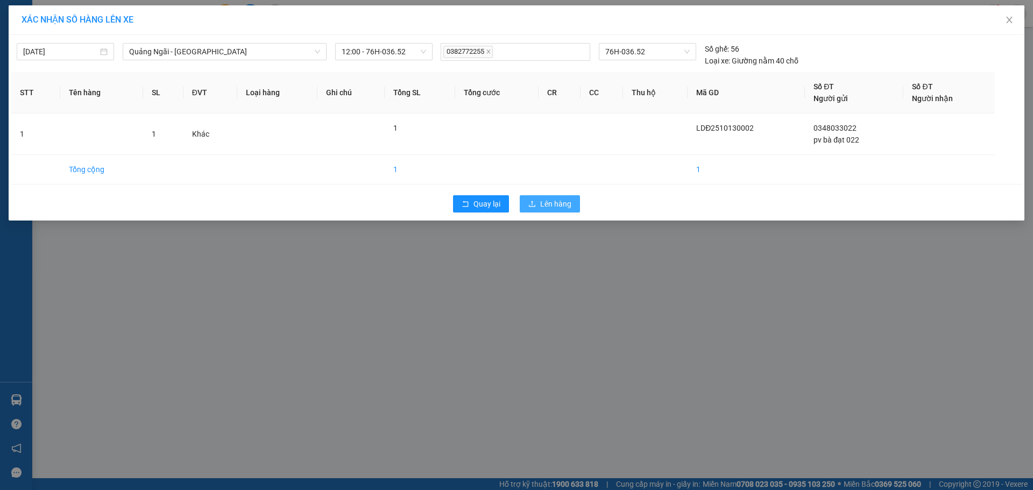
drag, startPoint x: 564, startPoint y: 202, endPoint x: 561, endPoint y: 196, distance: 6.5
click at [564, 202] on span "Lên hàng" at bounding box center [555, 204] width 31 height 12
